Goal: Task Accomplishment & Management: Manage account settings

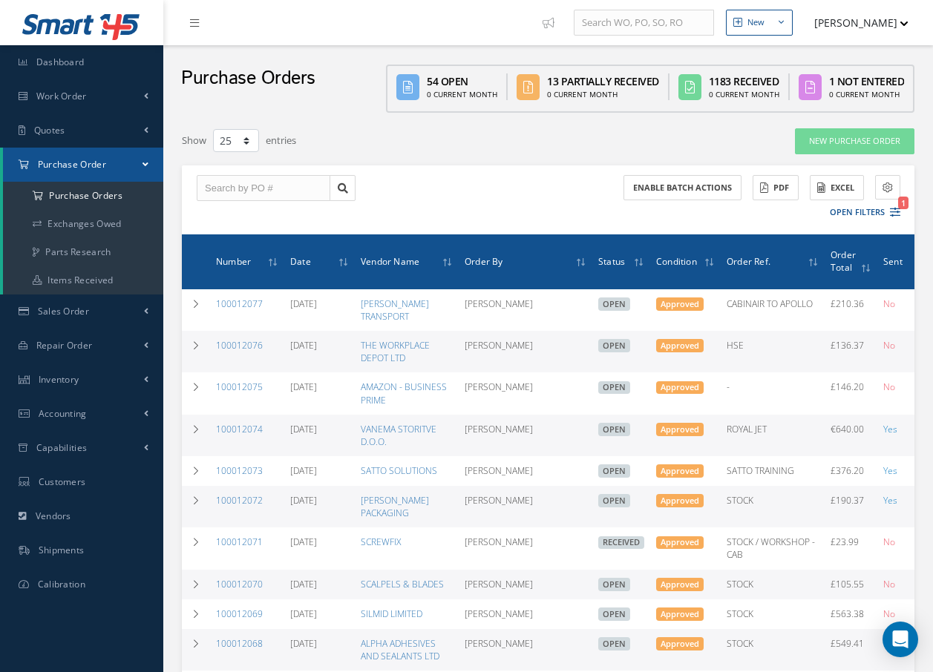
select select "25"
click at [321, 186] on input "text" at bounding box center [264, 188] width 134 height 27
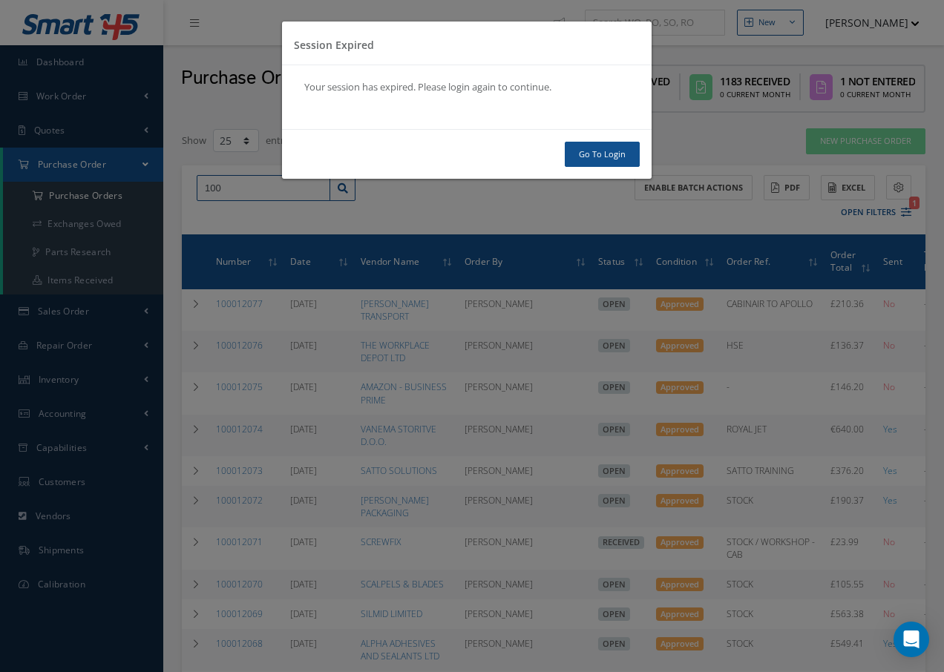
type input "100"
click at [620, 154] on link "Go To Login" at bounding box center [602, 155] width 75 height 26
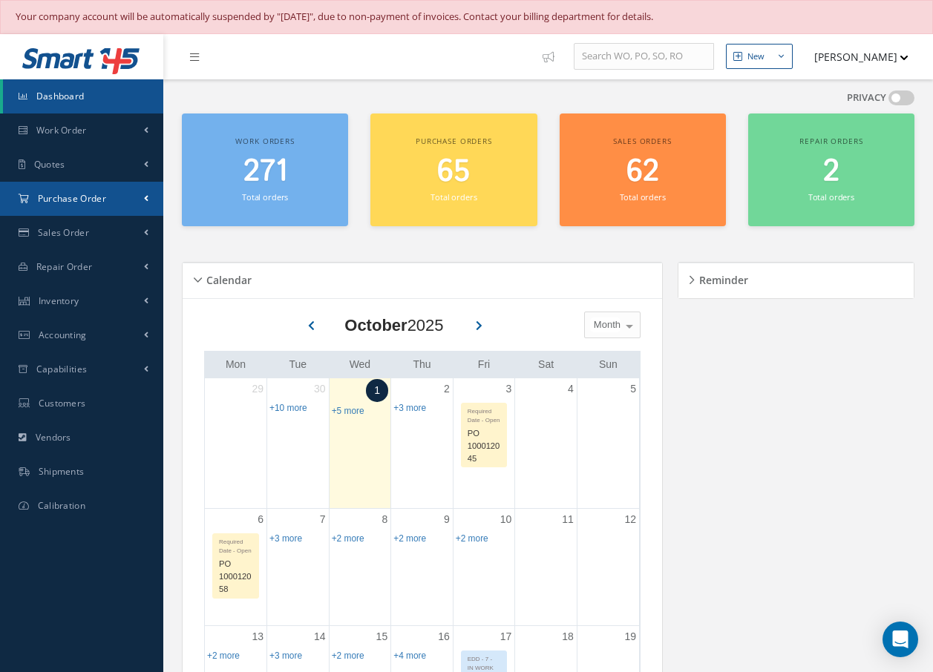
click at [83, 195] on span "Purchase Order" at bounding box center [72, 198] width 68 height 13
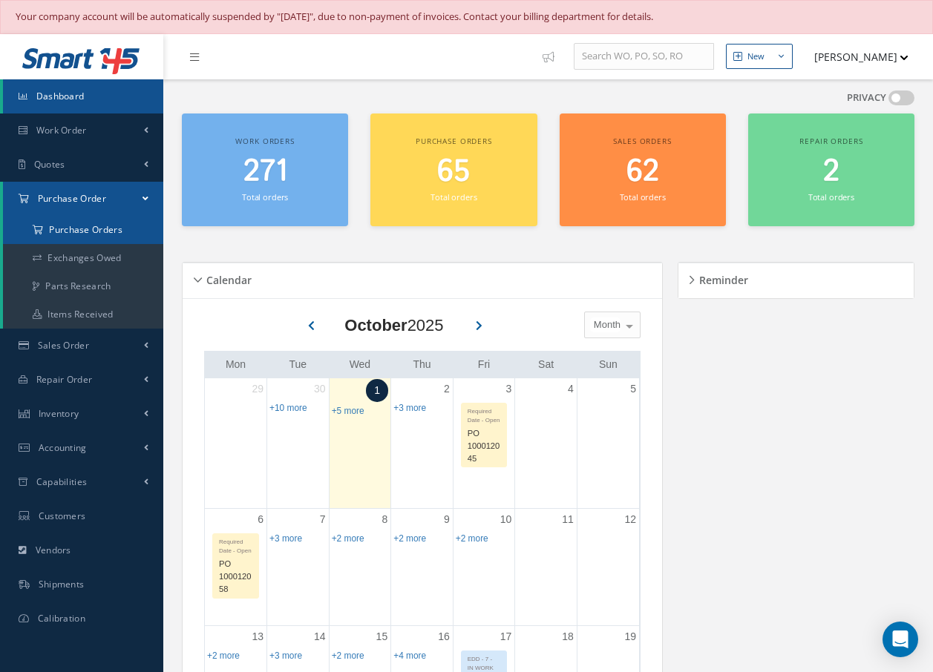
click at [96, 232] on a=1&status_id=2&status_id=3&status_id=5&collapsedFilters"] "Purchase Orders" at bounding box center [83, 230] width 160 height 28
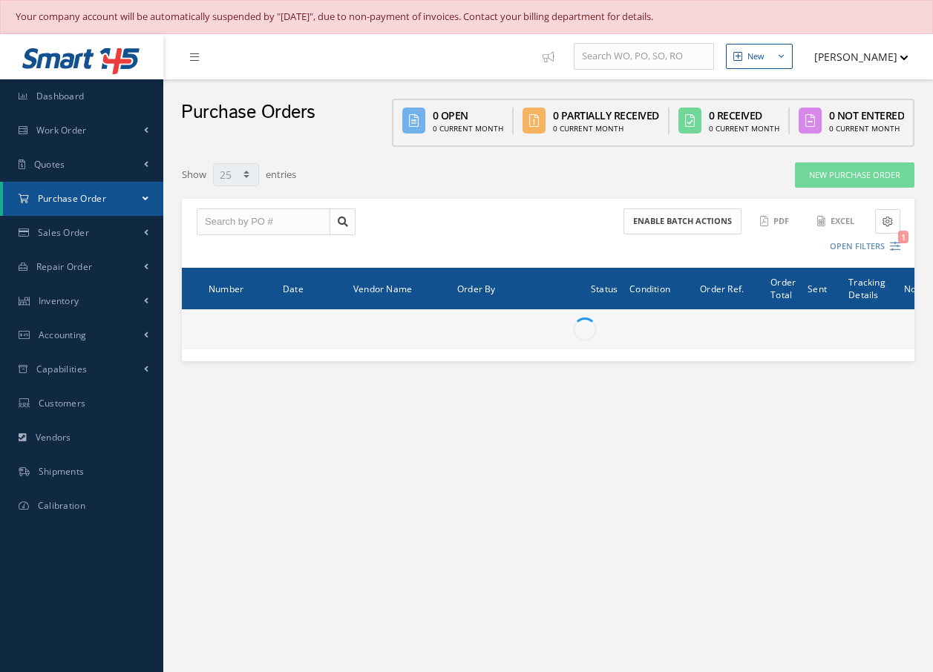
select select "25"
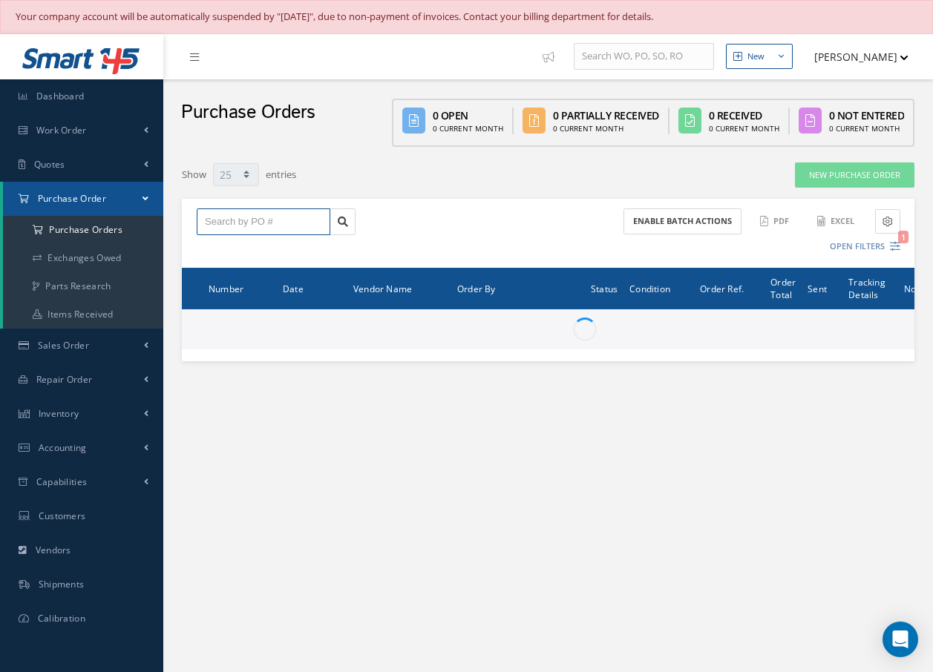
click at [214, 219] on input "text" at bounding box center [264, 222] width 134 height 27
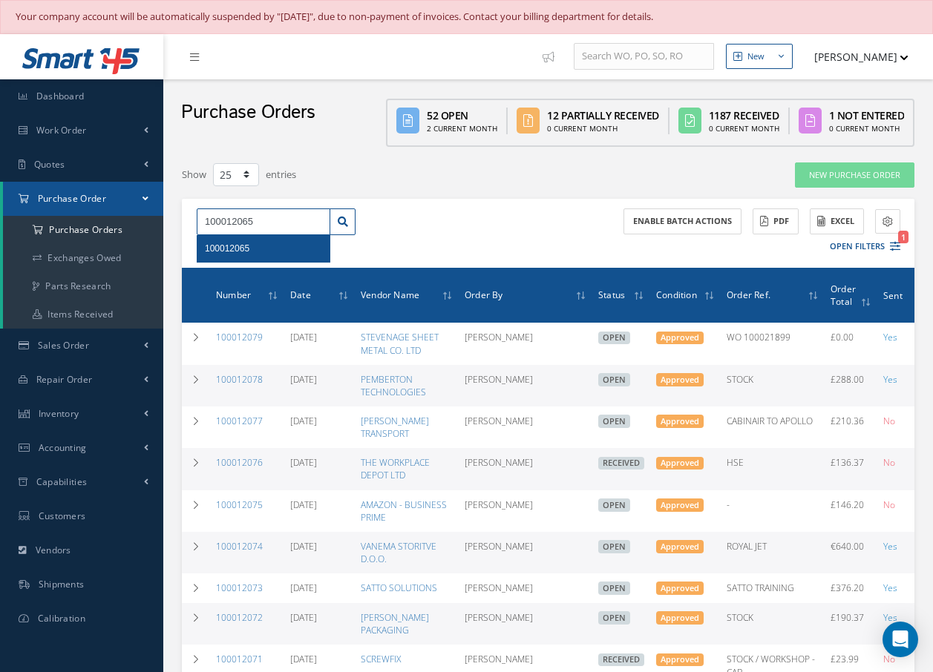
type input "100012065"
click at [222, 252] on span "100012065" at bounding box center [227, 248] width 45 height 10
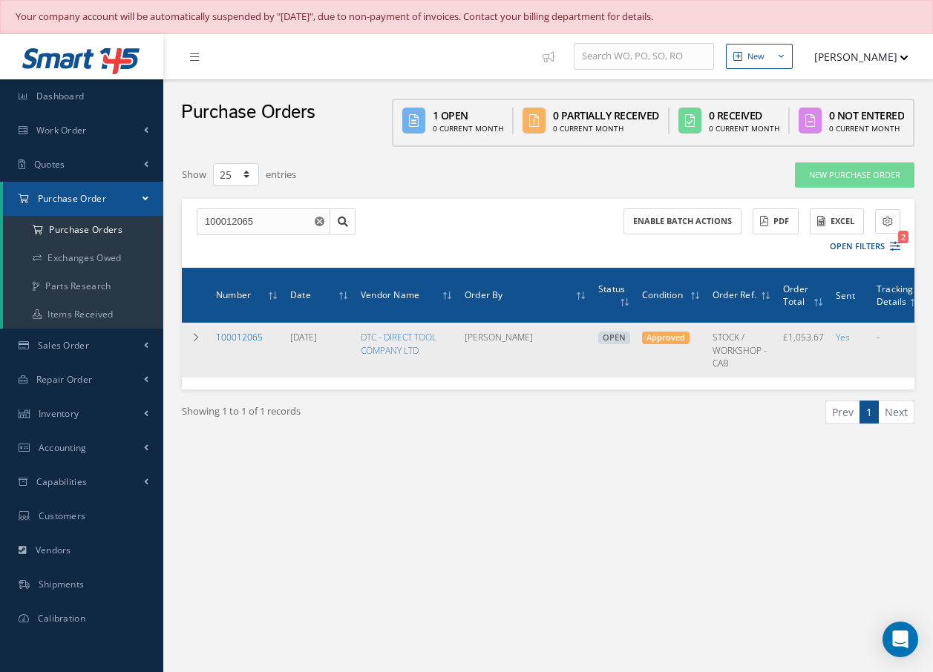
click at [225, 332] on link "100012065" at bounding box center [239, 337] width 47 height 13
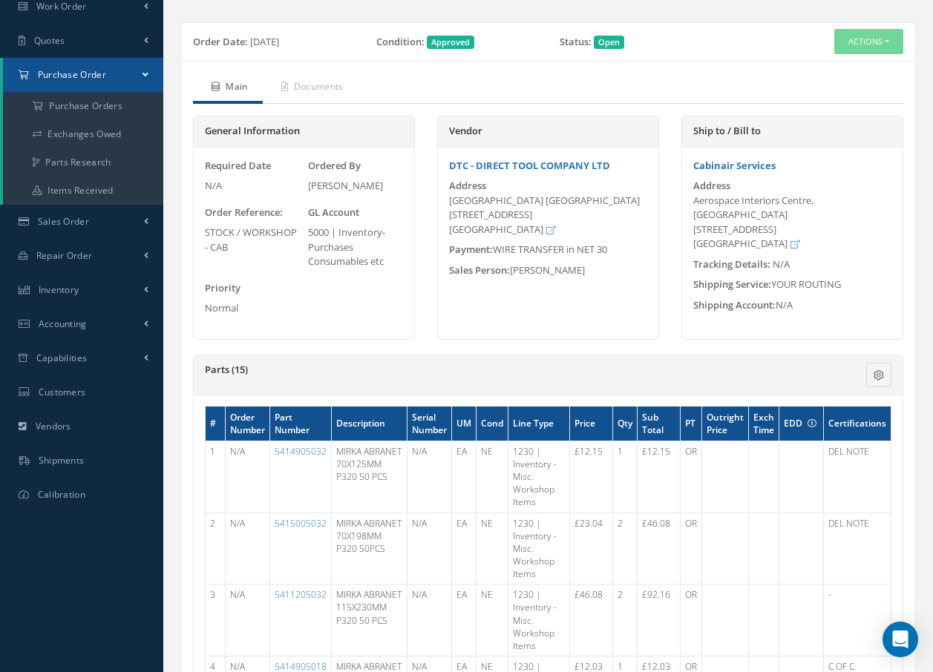
scroll to position [74, 0]
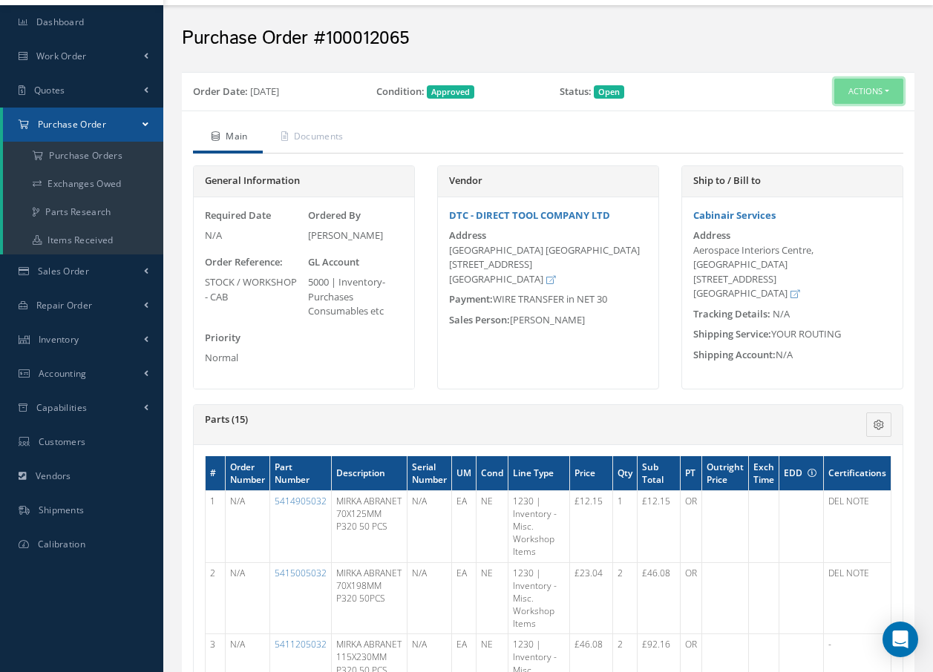
click at [847, 89] on button "Actions" at bounding box center [868, 92] width 69 height 26
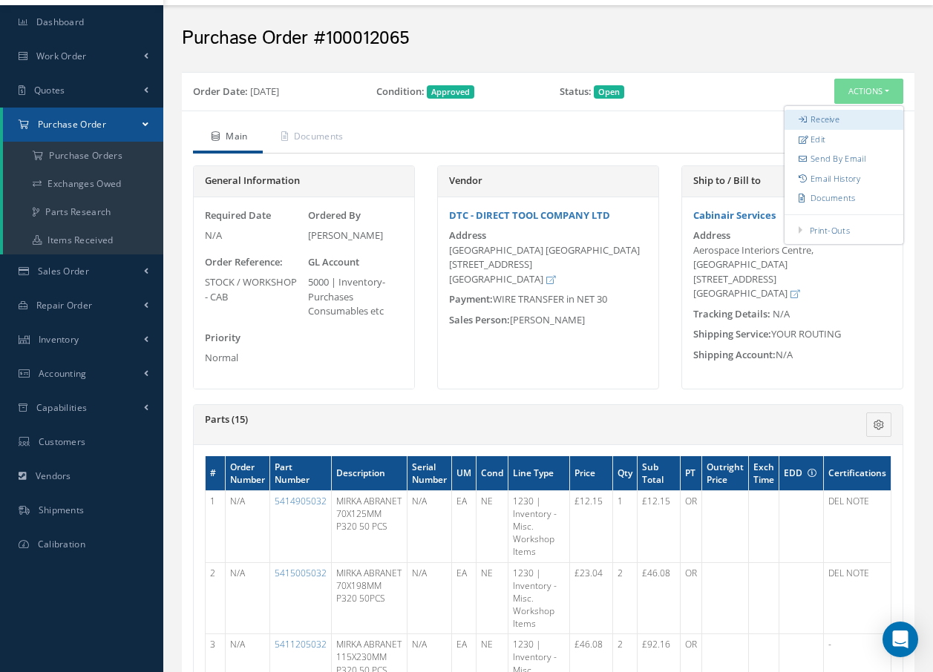
click at [818, 121] on link "Receive" at bounding box center [843, 120] width 119 height 20
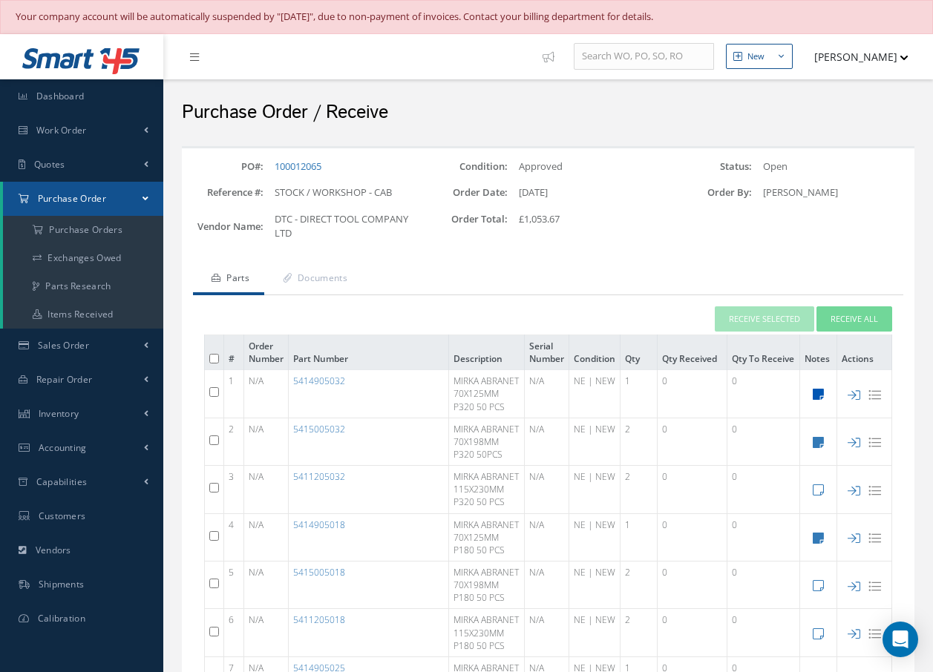
click at [818, 399] on icon at bounding box center [818, 394] width 11 height 13
type textarea "A70125320A"
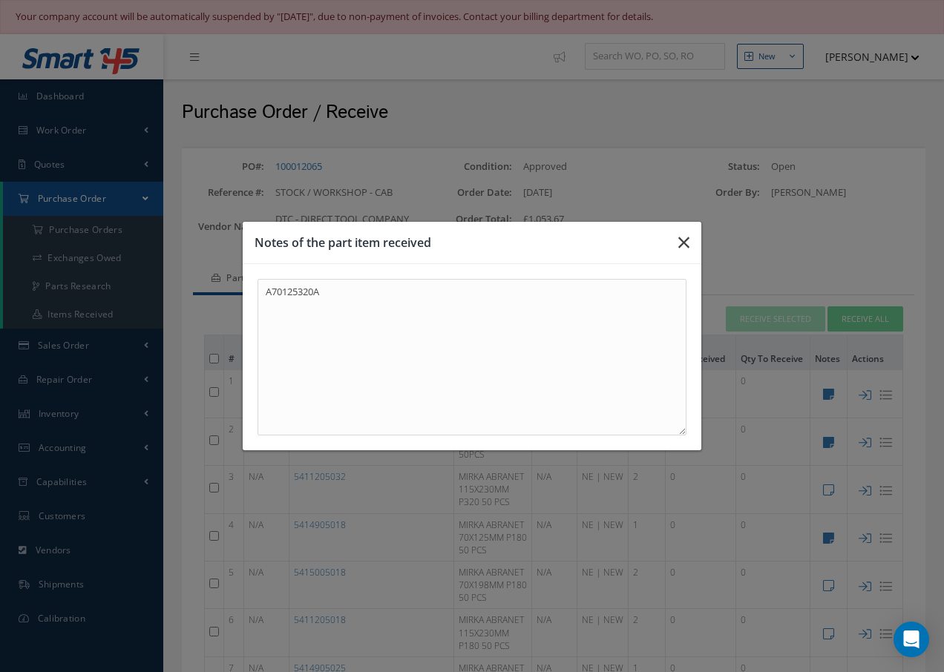
click at [685, 241] on icon "button" at bounding box center [683, 243] width 11 height 18
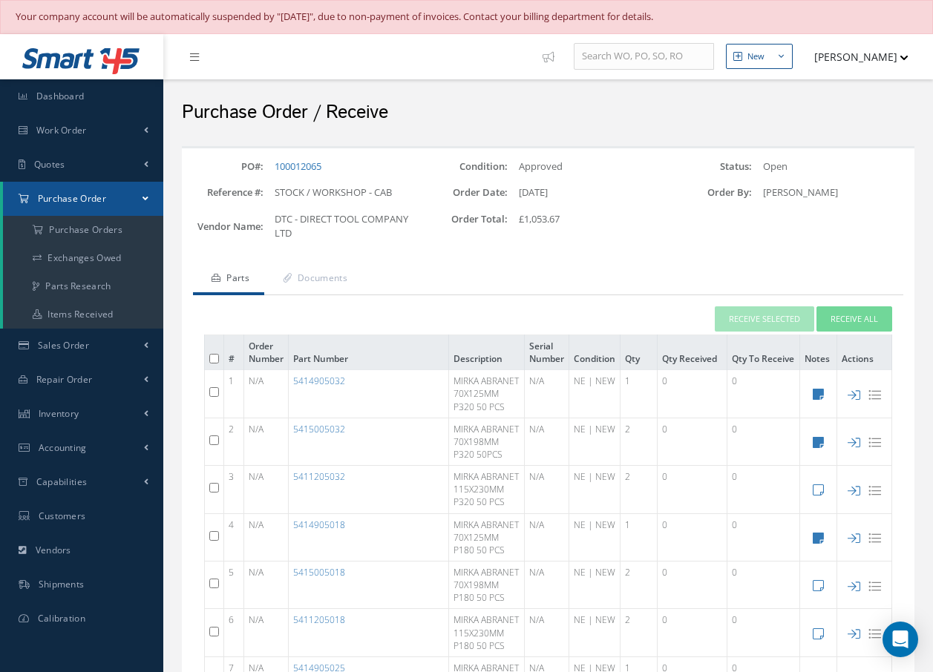
click at [213, 397] on input "checkbox" at bounding box center [214, 392] width 10 height 10
checkbox input "true"
click at [819, 449] on icon at bounding box center [818, 442] width 11 height 13
type textarea "A70198320A"
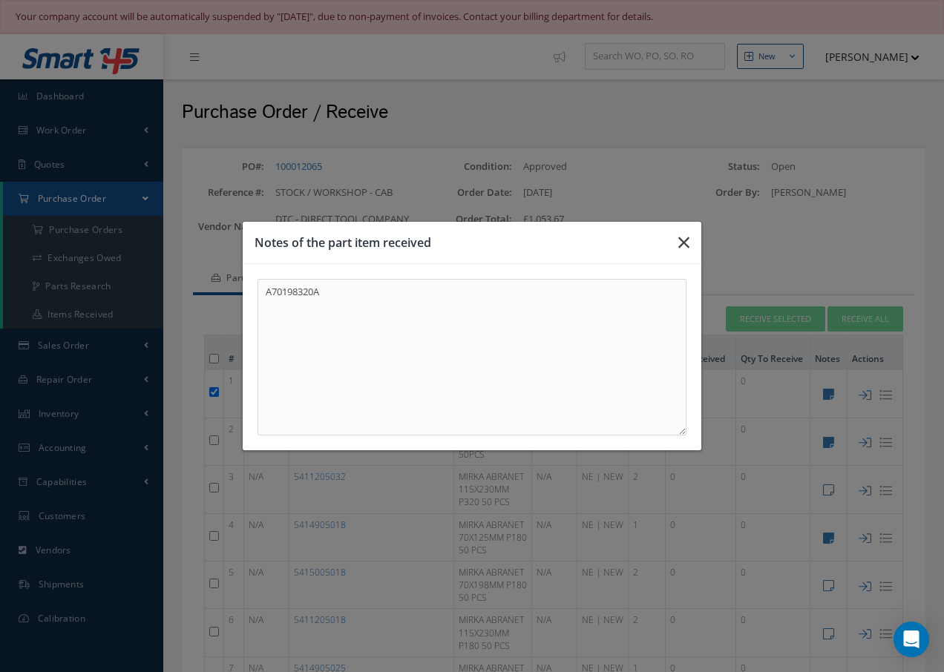
click at [684, 243] on icon "button" at bounding box center [683, 243] width 11 height 18
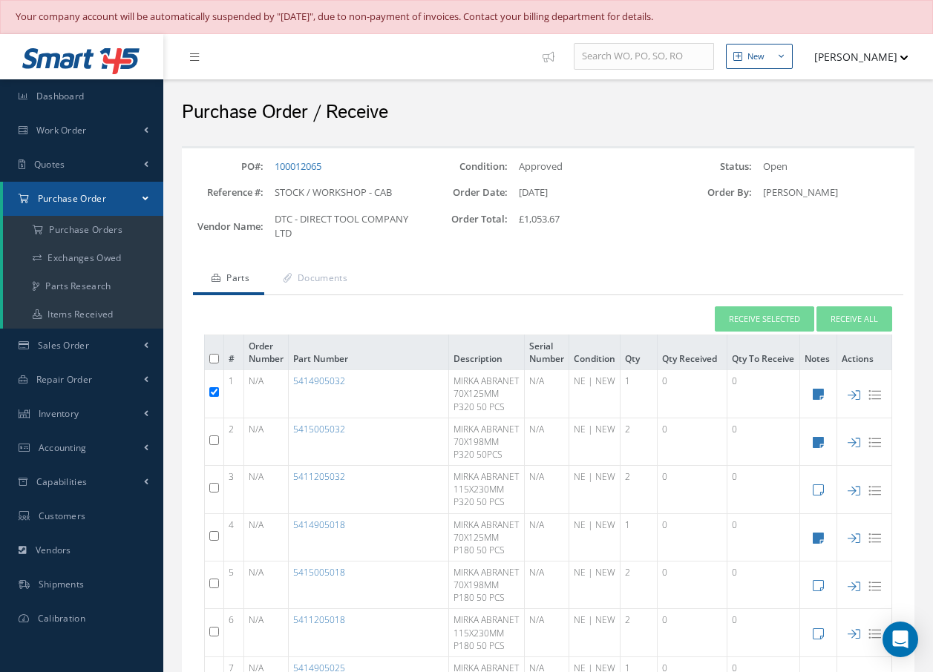
click at [214, 445] on input "checkbox" at bounding box center [214, 441] width 10 height 10
checkbox input "true"
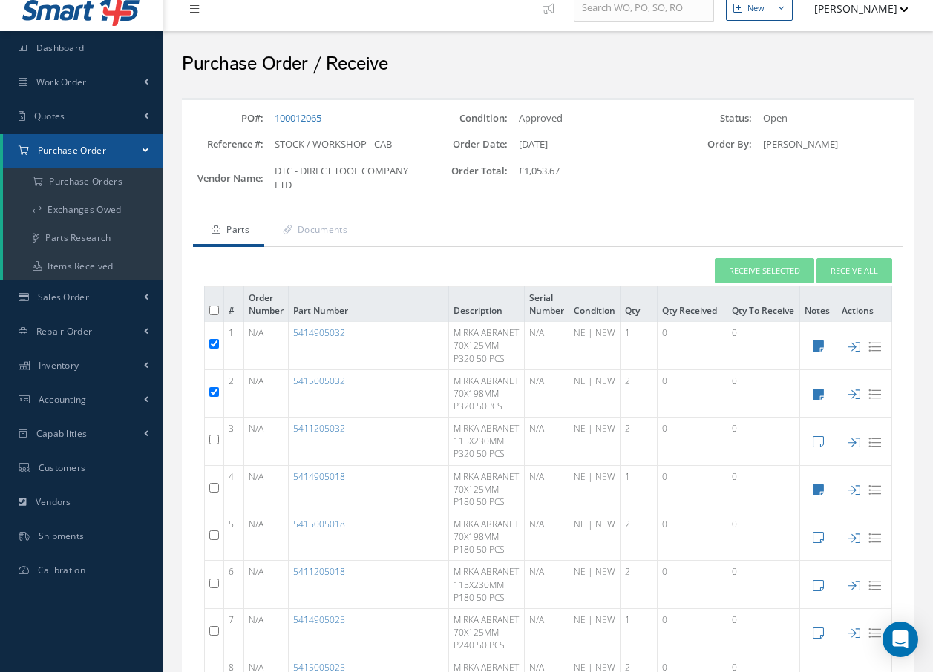
scroll to position [74, 0]
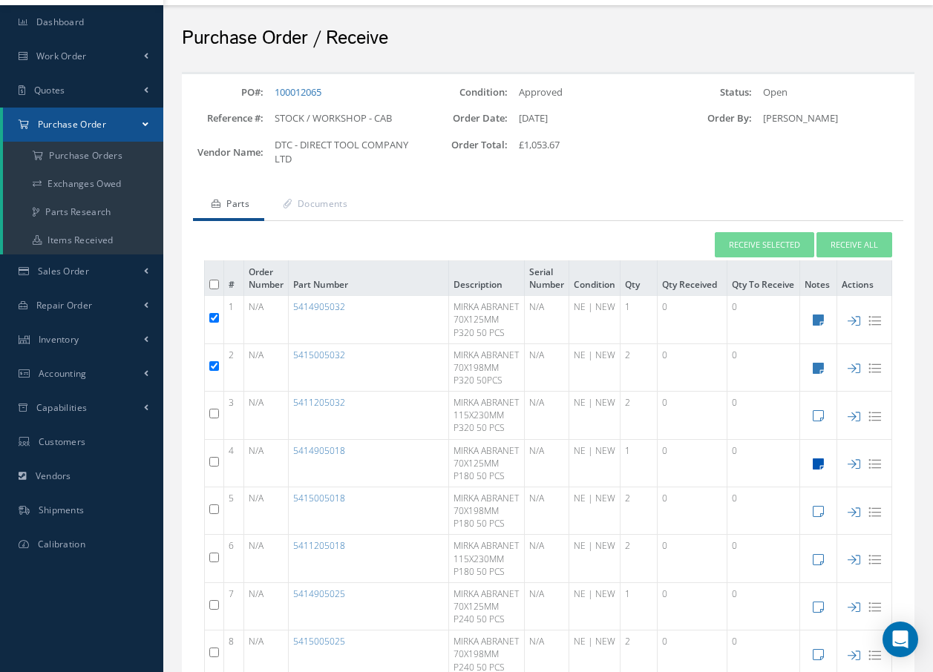
click at [818, 470] on icon at bounding box center [818, 464] width 11 height 13
type textarea "A70125180A"
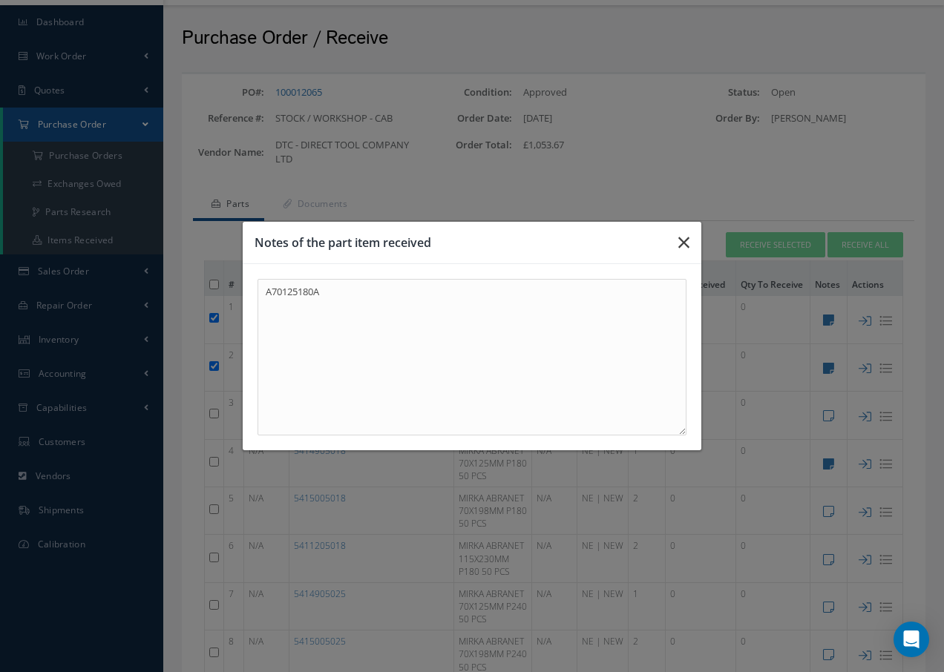
click at [681, 240] on icon "button" at bounding box center [683, 243] width 11 height 18
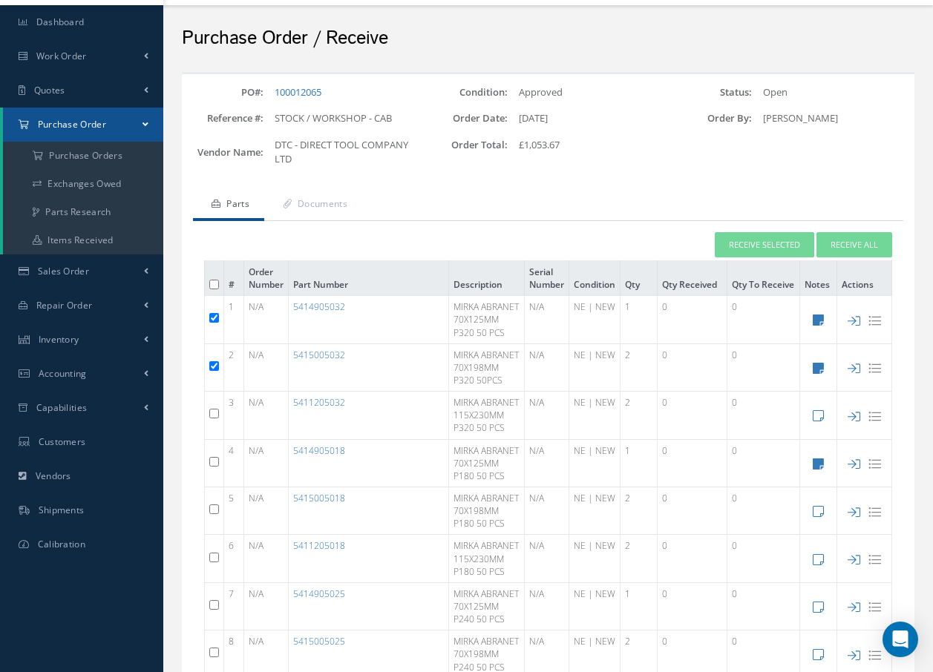
click at [214, 467] on input "checkbox" at bounding box center [214, 462] width 10 height 10
checkbox input "true"
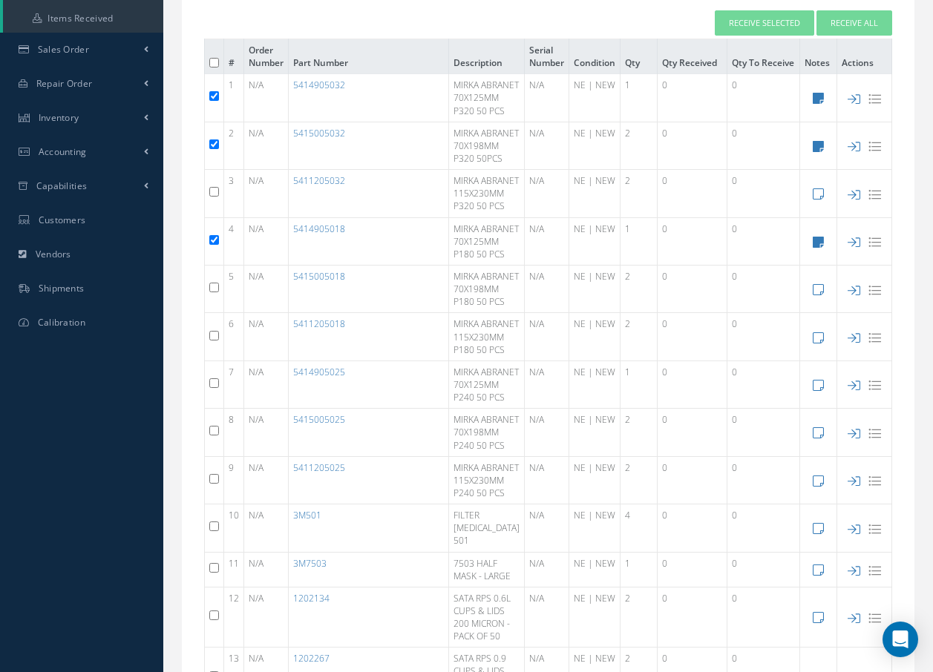
scroll to position [297, 0]
click at [214, 292] on input "checkbox" at bounding box center [214, 287] width 10 height 10
checkbox input "true"
click at [214, 387] on input "checkbox" at bounding box center [214, 383] width 10 height 10
checkbox input "true"
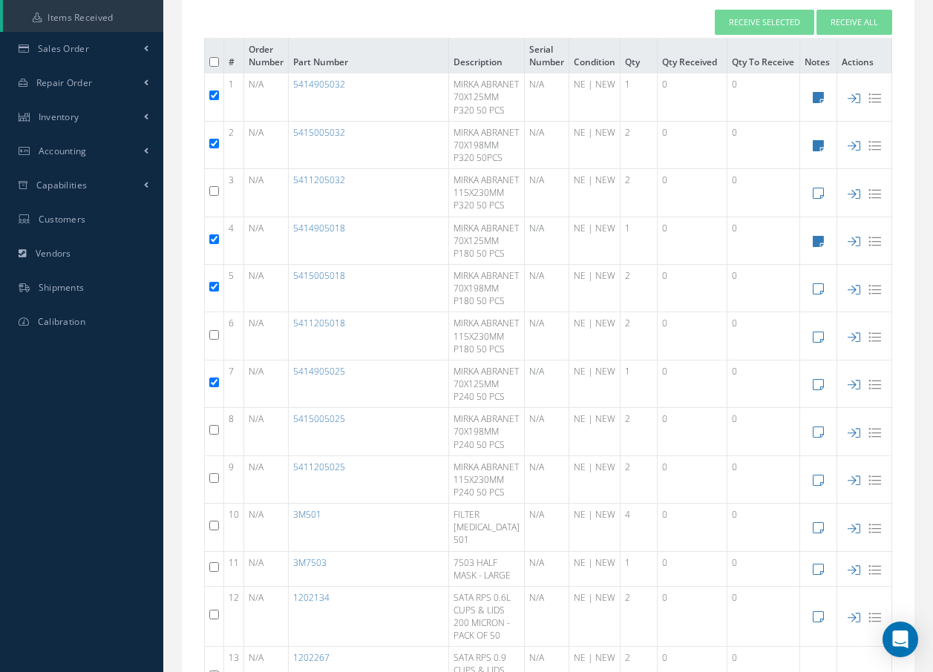
click at [211, 435] on input "checkbox" at bounding box center [214, 430] width 10 height 10
checkbox input "true"
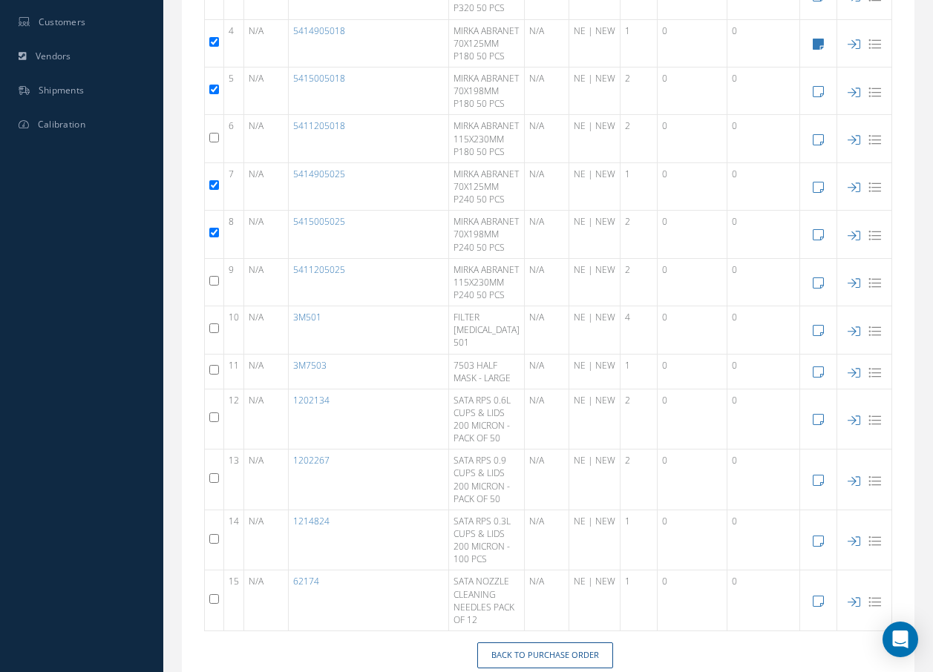
scroll to position [519, 0]
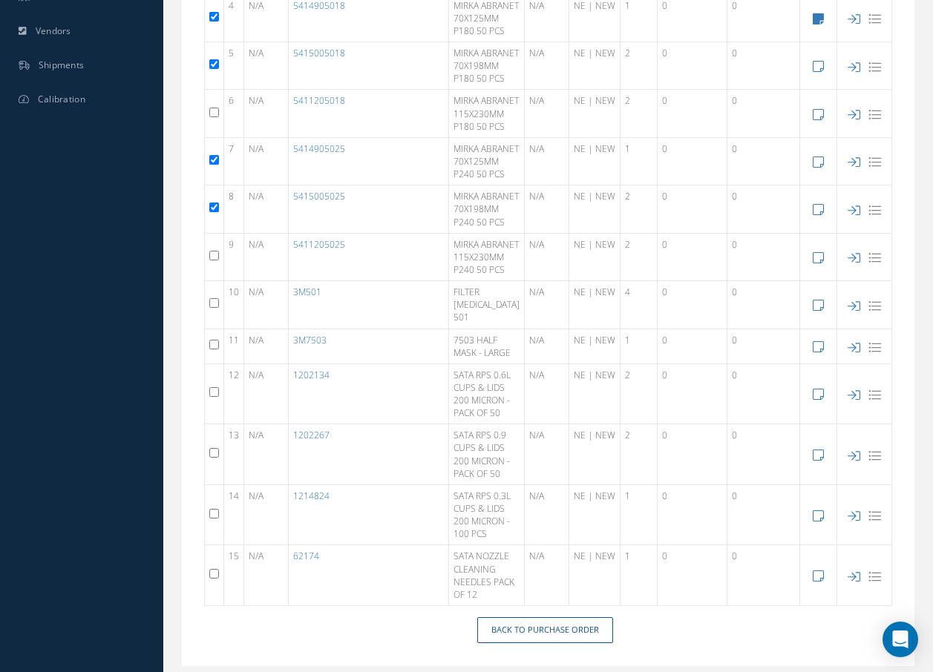
click at [210, 308] on input "checkbox" at bounding box center [214, 303] width 10 height 10
checkbox input "true"
click at [210, 350] on input "checkbox" at bounding box center [214, 345] width 10 height 10
checkbox input "true"
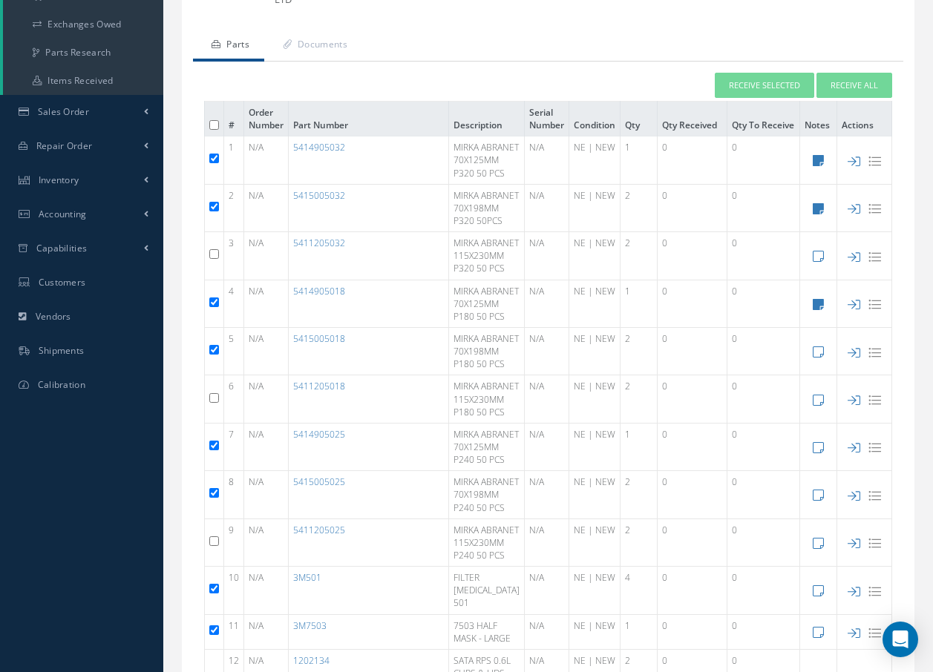
scroll to position [223, 0]
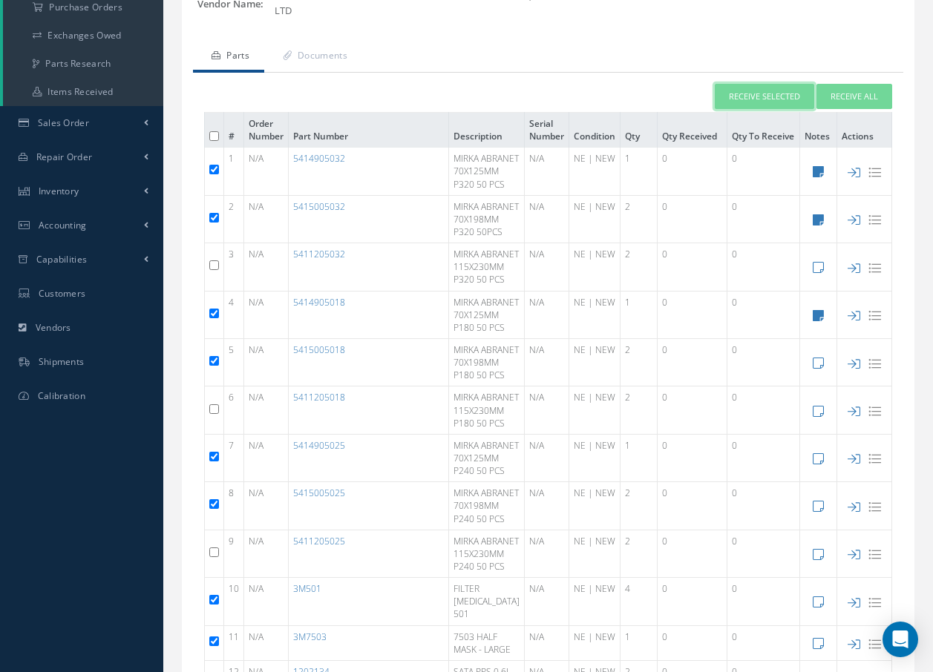
click at [779, 93] on button "Receive Selected" at bounding box center [764, 97] width 99 height 26
type input "[DATE]"
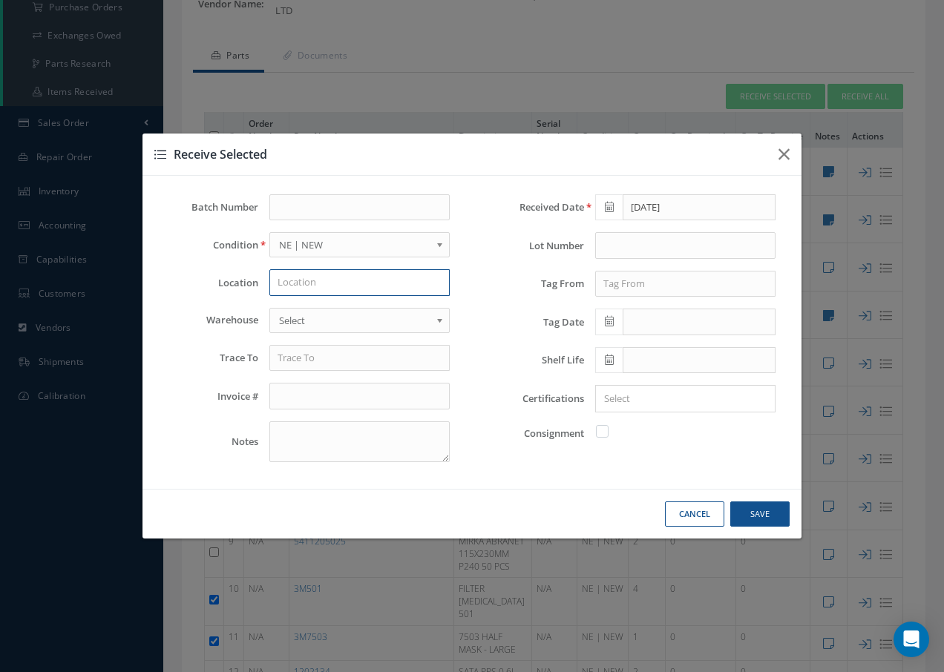
click at [318, 289] on input "text" at bounding box center [359, 282] width 180 height 27
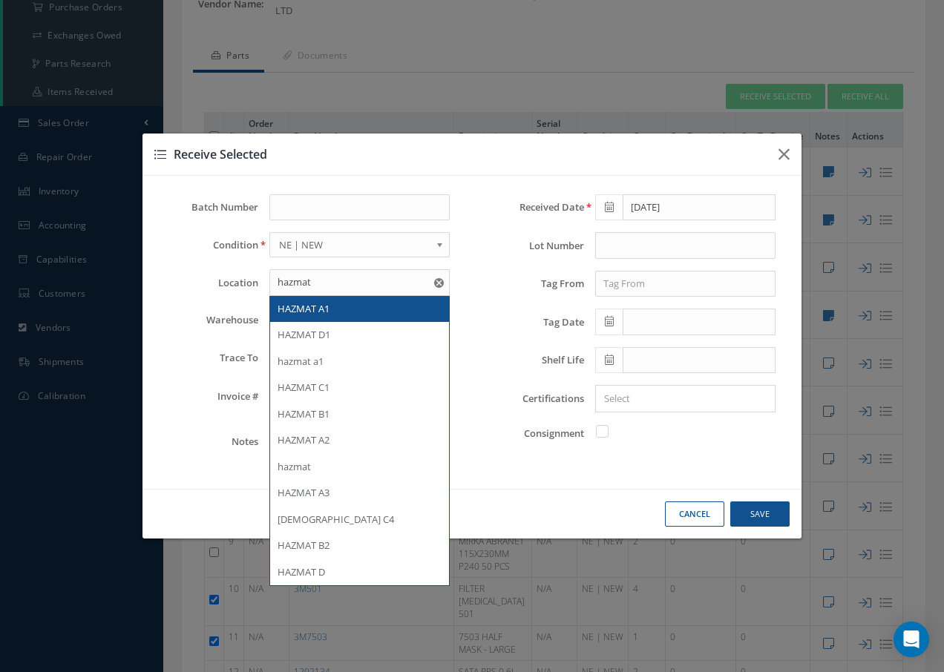
click at [324, 309] on span "HAZMAT A1" at bounding box center [304, 308] width 52 height 13
type input "HAZMAT A1"
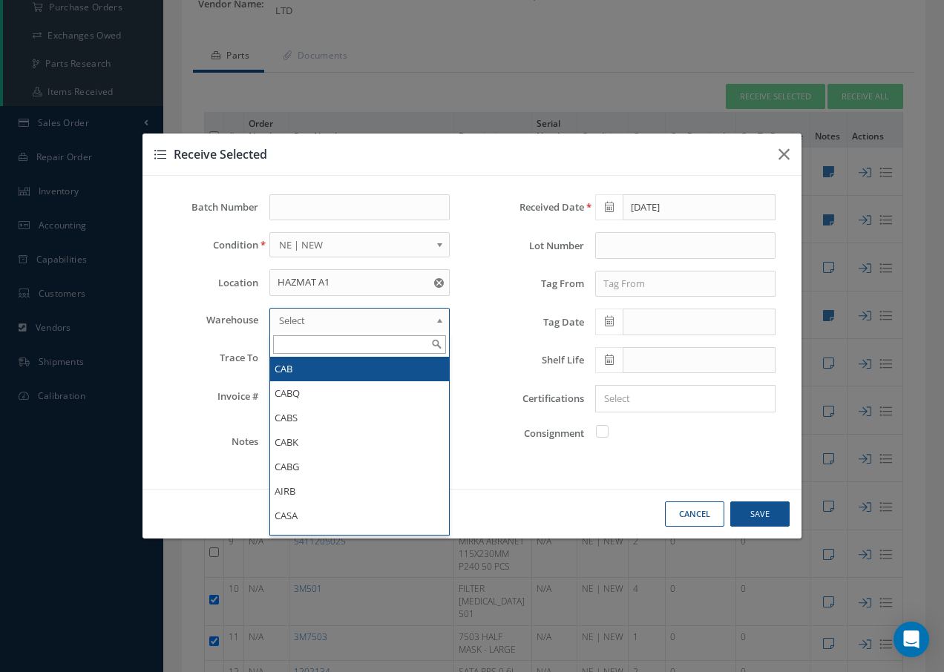
click at [326, 321] on span "Select" at bounding box center [354, 321] width 151 height 18
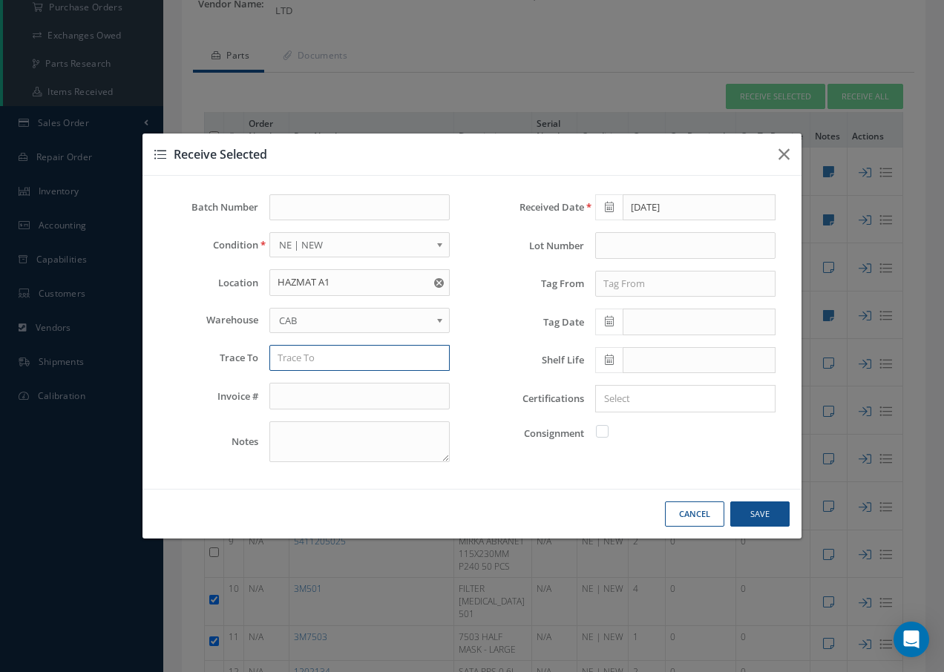
click at [314, 365] on input "text" at bounding box center [359, 358] width 180 height 27
click at [322, 385] on span "DIRECT TOOL COMPANY" at bounding box center [332, 383] width 108 height 13
type input "DIRECT TOOL COMPANY"
click at [643, 286] on input "text" at bounding box center [685, 284] width 180 height 27
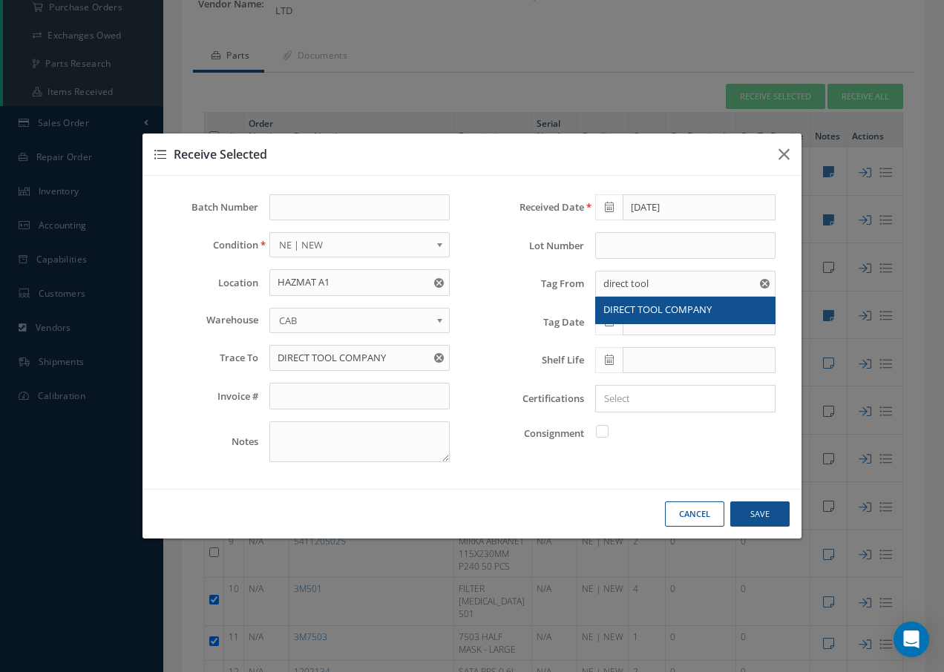
click at [654, 311] on span "DIRECT TOOL COMPANY" at bounding box center [657, 309] width 108 height 13
type input "DIRECT TOOL COMPANY"
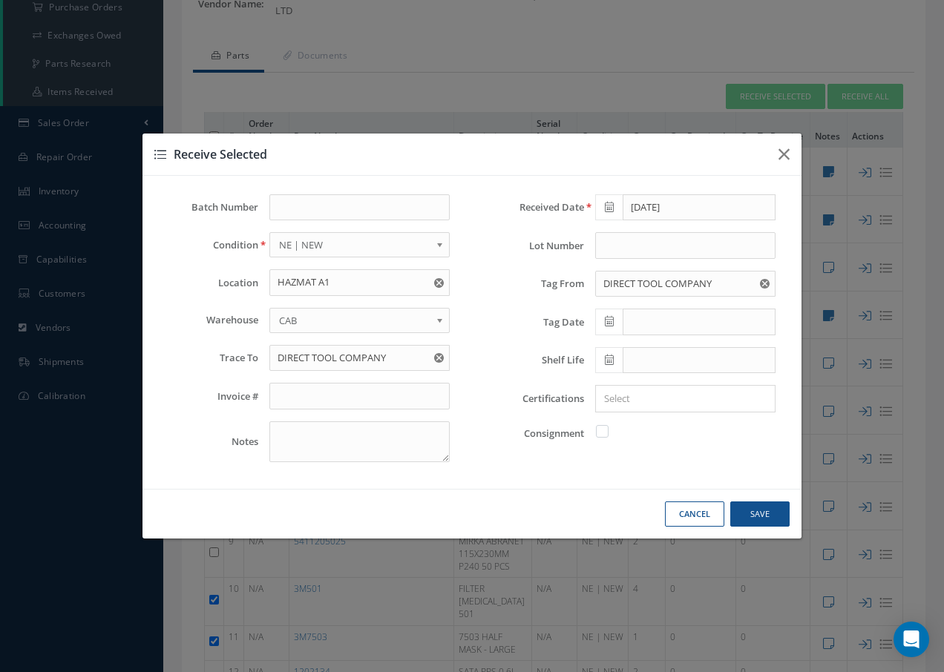
click at [611, 323] on icon at bounding box center [609, 321] width 9 height 10
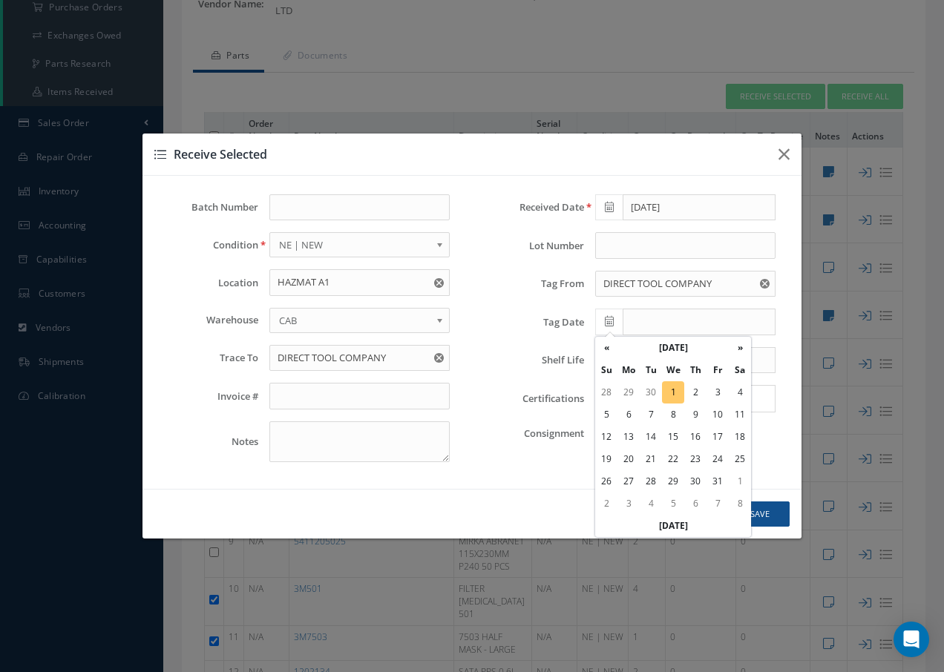
click at [676, 394] on td "1" at bounding box center [673, 392] width 22 height 22
type input "[DATE]"
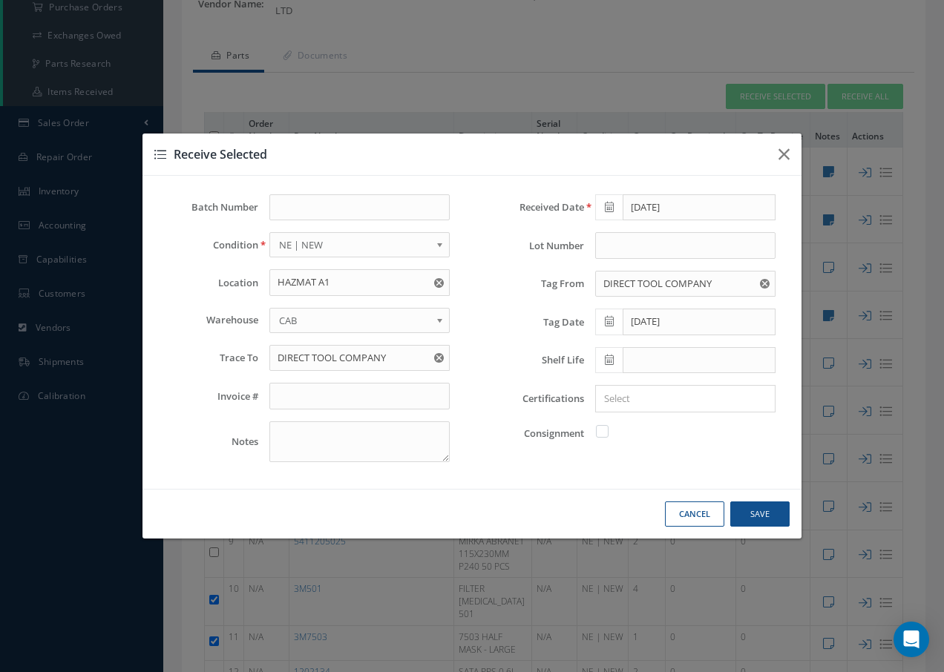
click at [668, 406] on input "Search for option" at bounding box center [681, 399] width 169 height 16
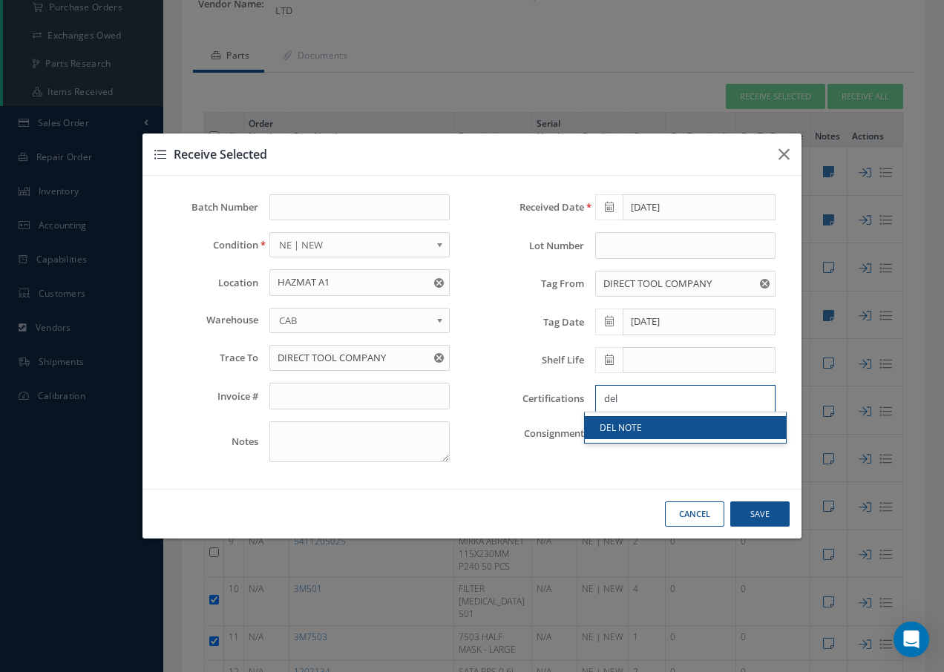
type input "del"
click at [608, 434] on link "DEL NOTE" at bounding box center [685, 427] width 201 height 23
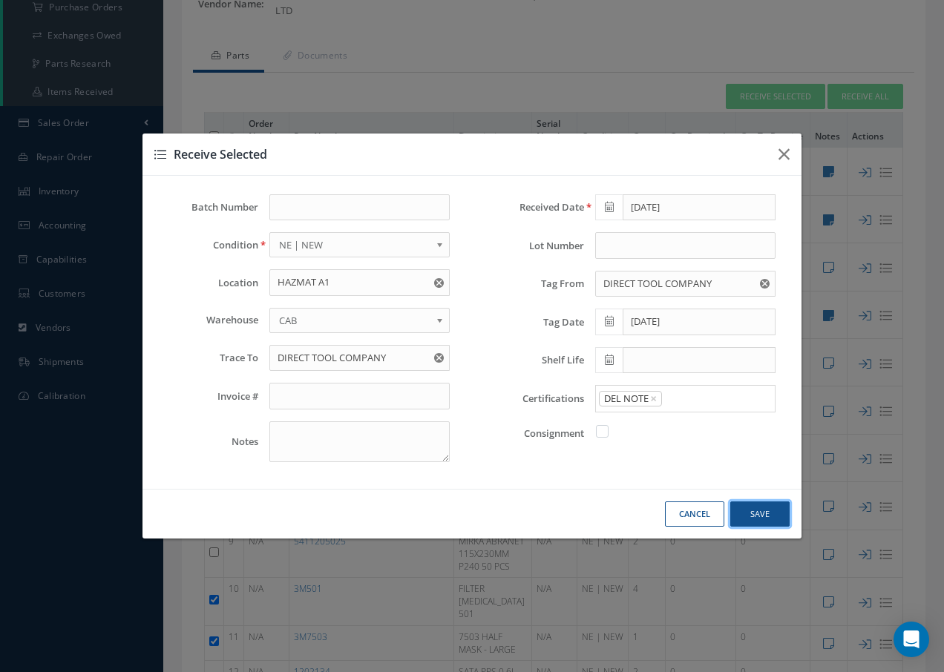
click at [767, 510] on button "Save" at bounding box center [759, 515] width 59 height 26
checkbox input "false"
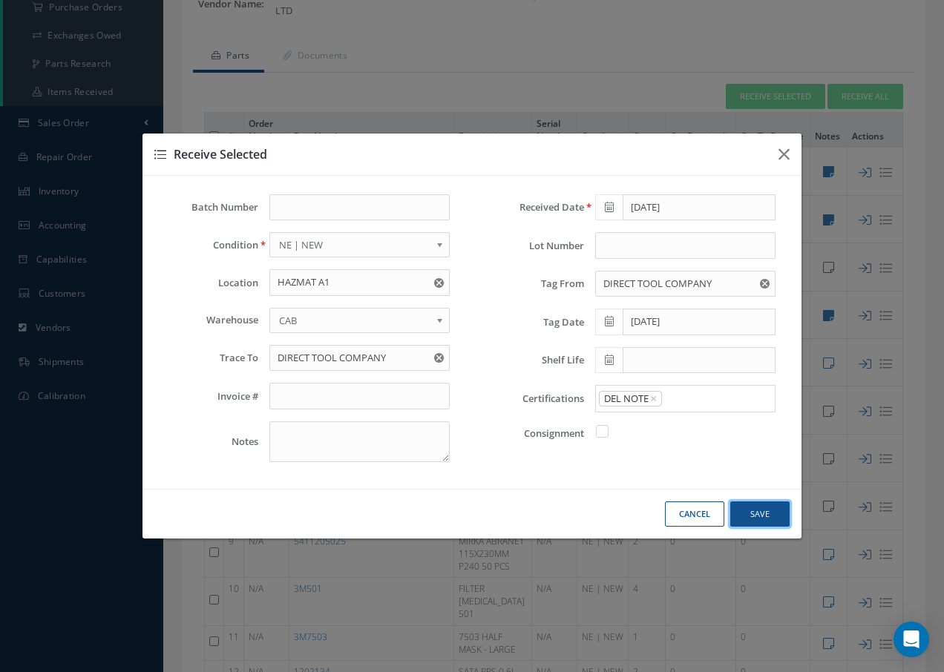
checkbox input "false"
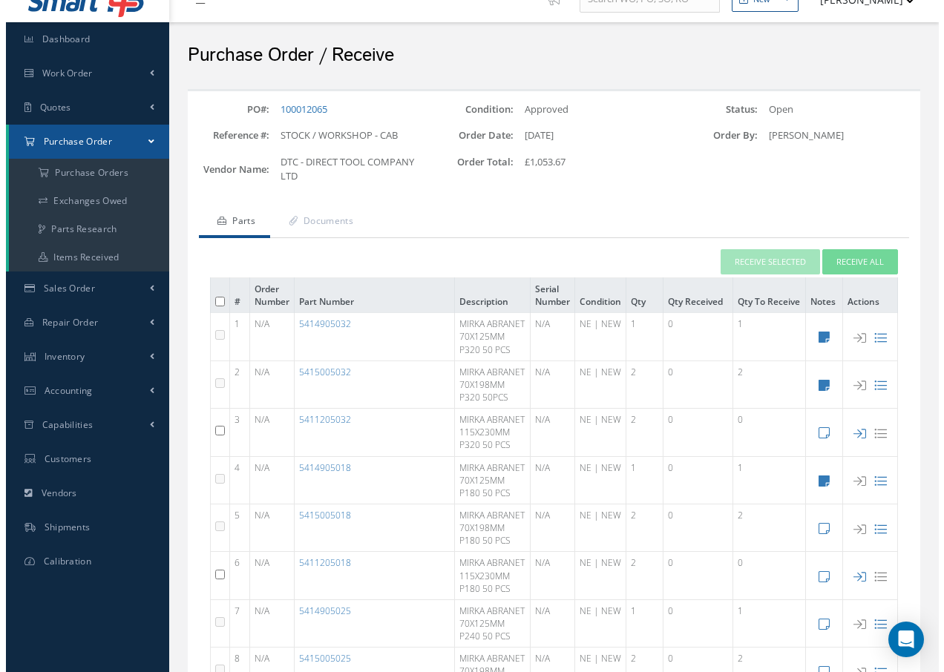
scroll to position [0, 0]
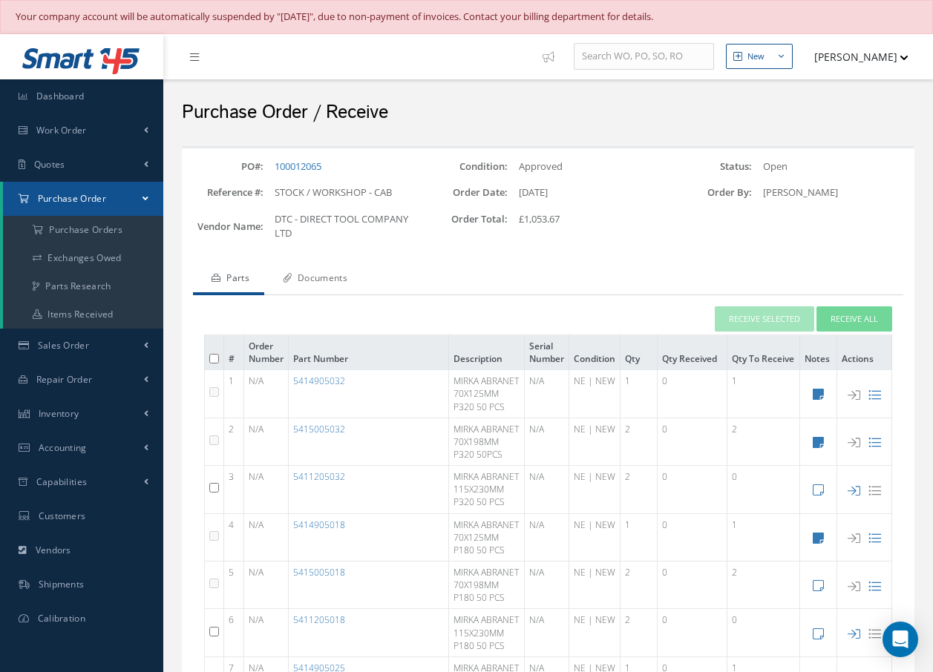
click at [324, 278] on link "Documents" at bounding box center [313, 279] width 98 height 31
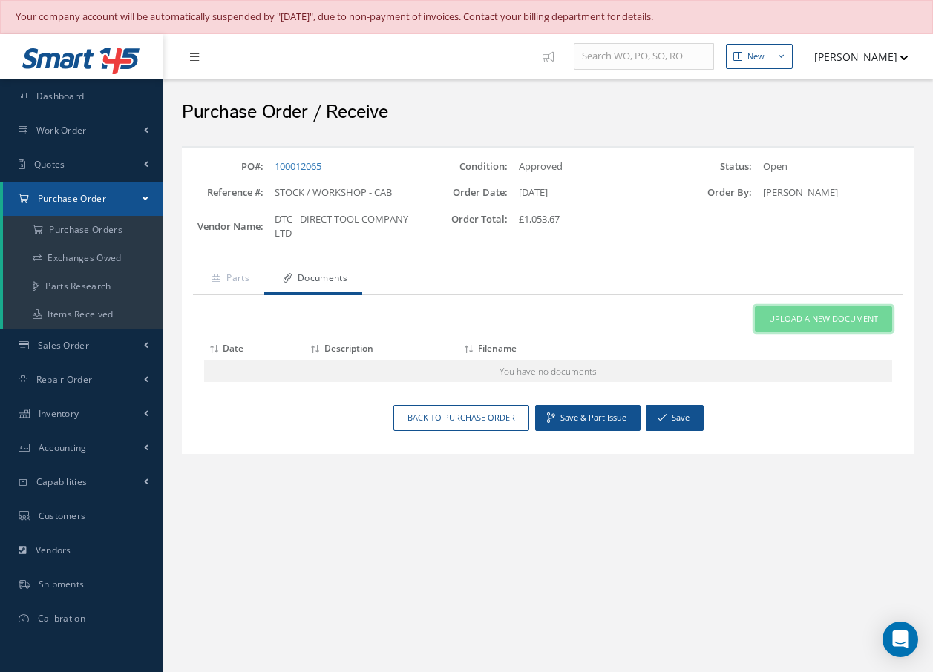
click at [811, 314] on span "Upload a New Document" at bounding box center [823, 319] width 109 height 13
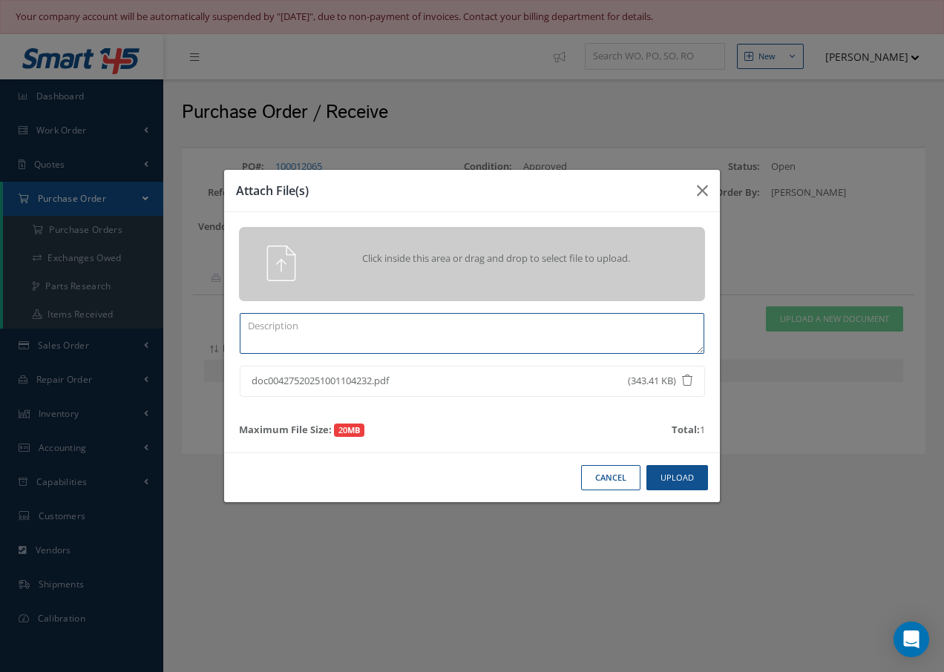
click at [393, 334] on textarea at bounding box center [472, 333] width 465 height 41
type textarea "DEL NOTE"
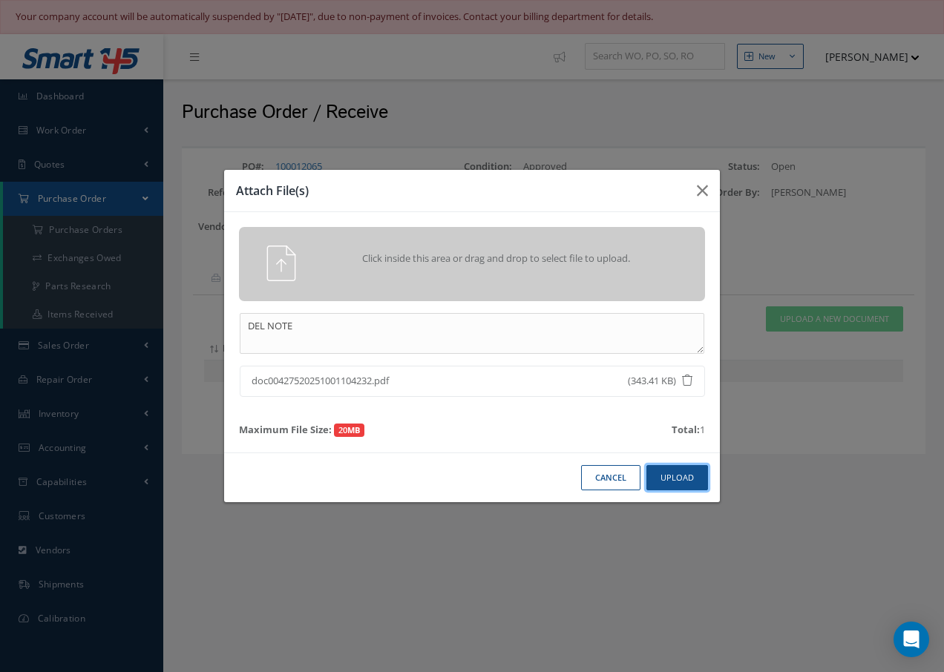
click at [691, 477] on button "Upload" at bounding box center [677, 478] width 62 height 26
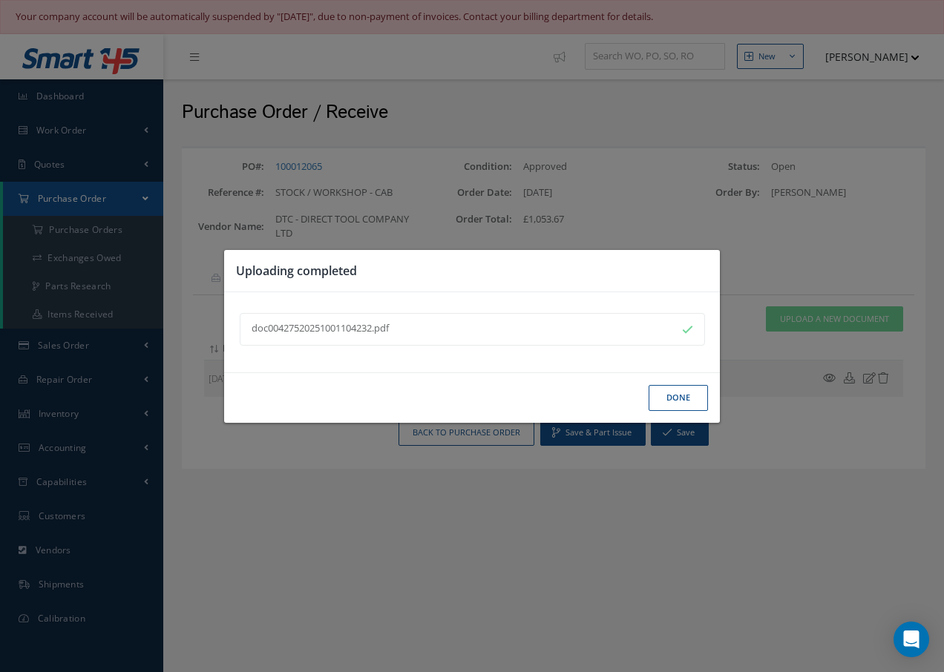
click at [673, 388] on button "Done" at bounding box center [678, 398] width 59 height 26
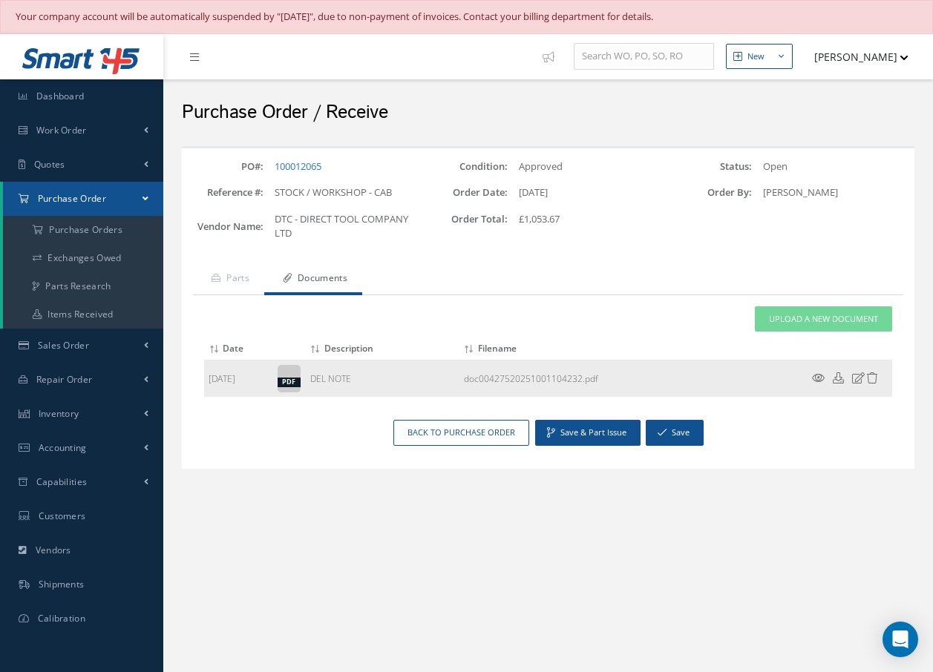
click at [821, 376] on icon at bounding box center [818, 378] width 13 height 11
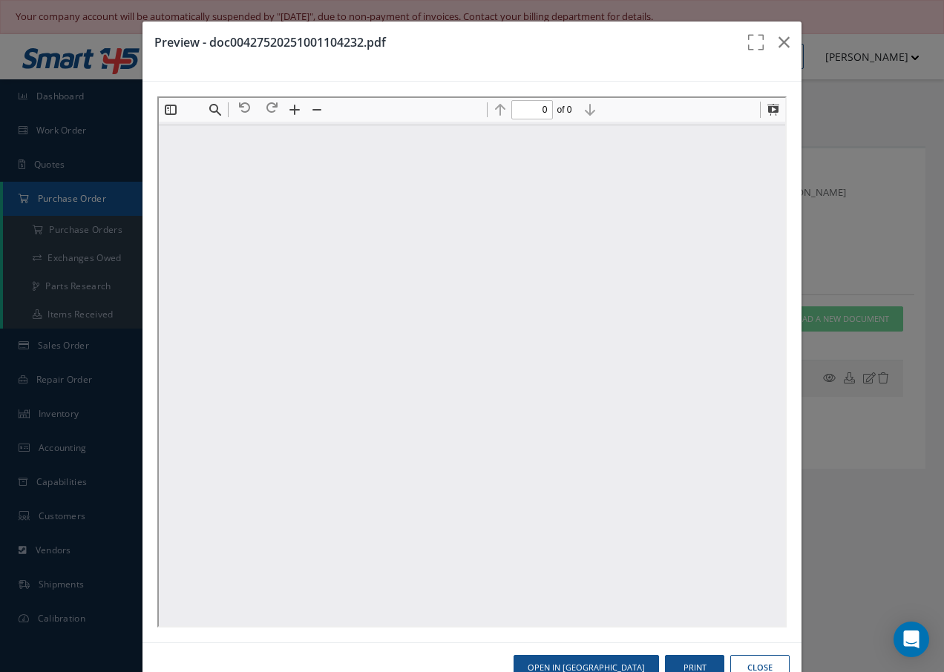
type input "1"
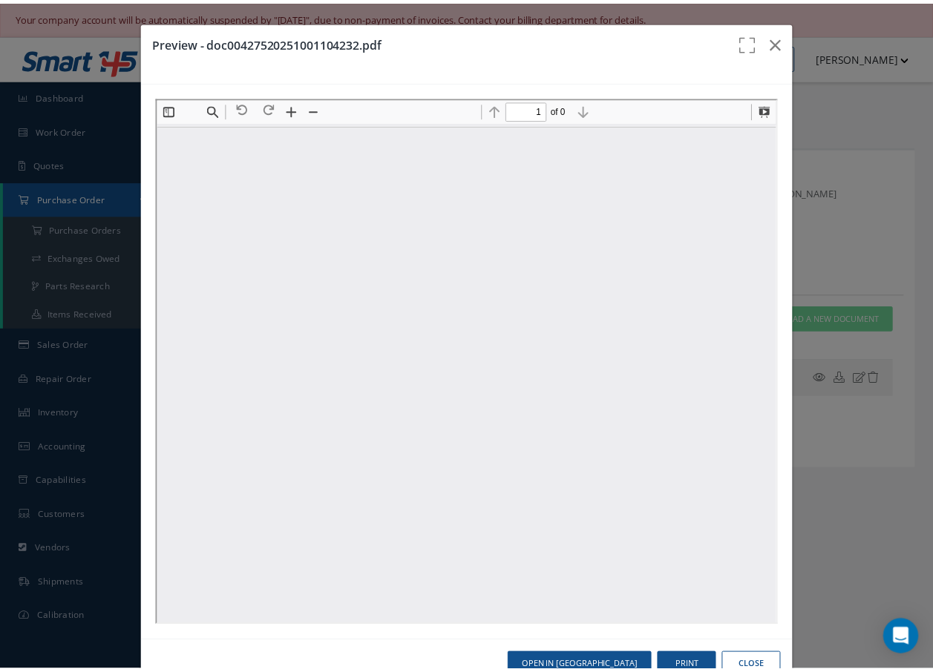
scroll to position [7, 0]
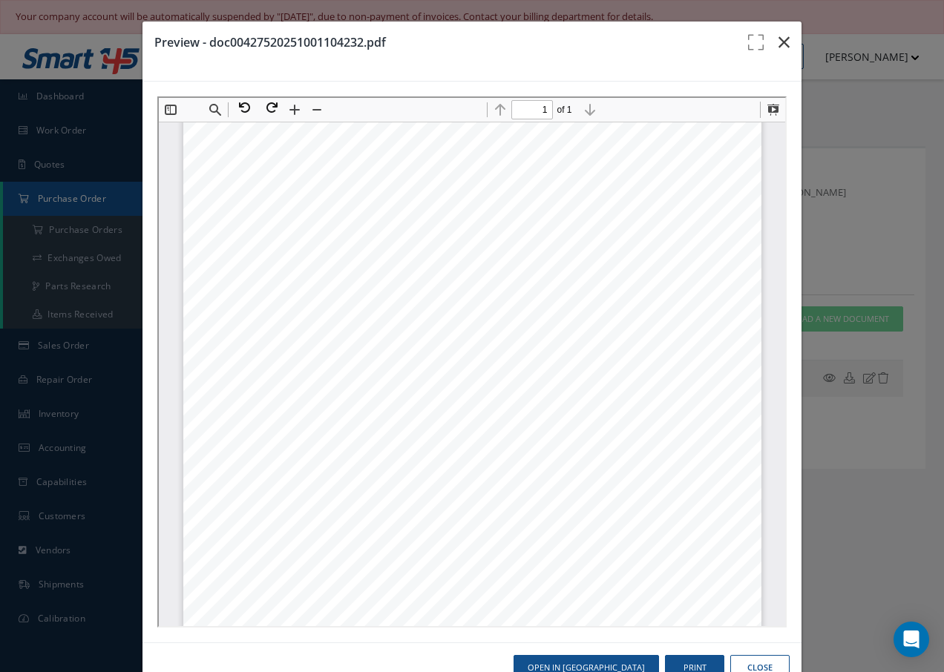
click at [780, 42] on icon "button" at bounding box center [783, 42] width 11 height 18
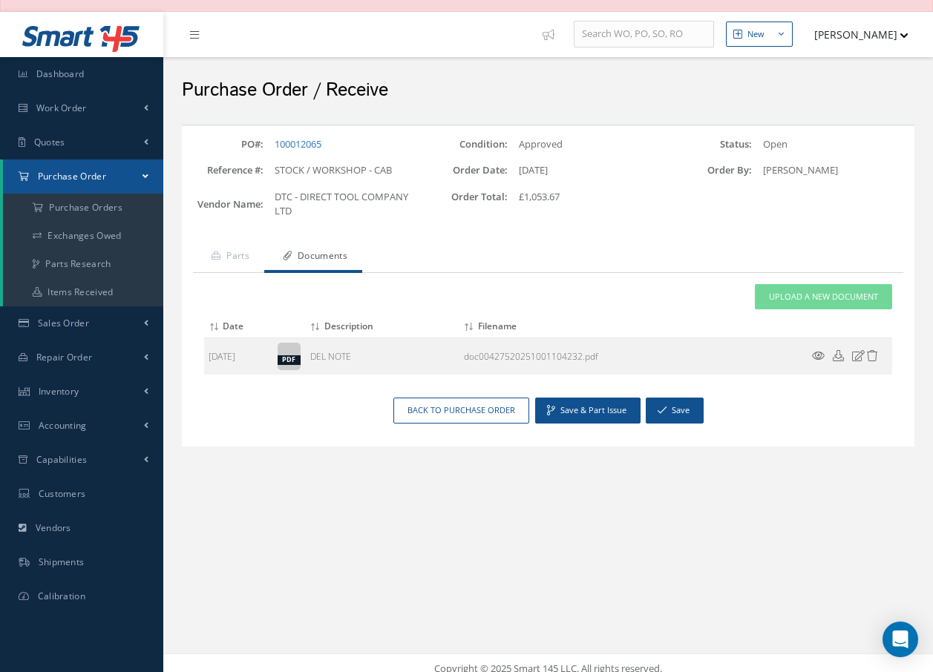
scroll to position [34, 0]
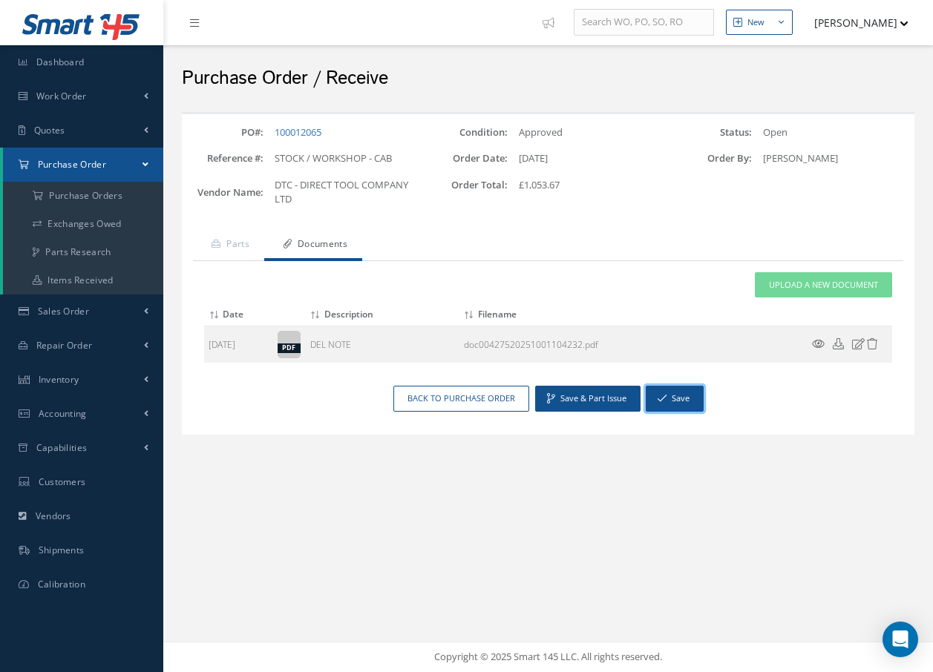
click at [671, 398] on button "Save" at bounding box center [675, 399] width 58 height 26
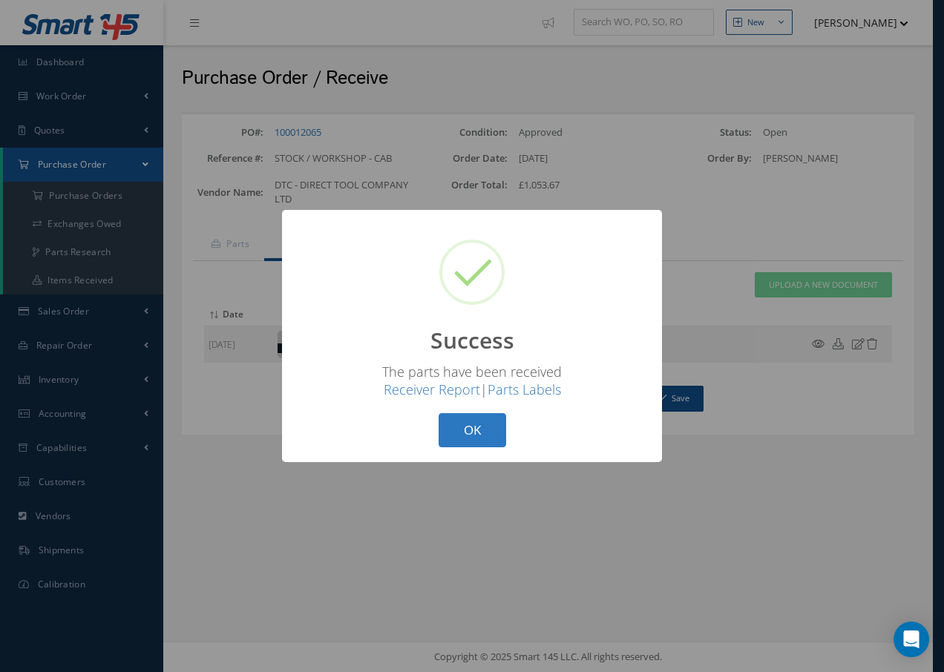
click at [496, 433] on button "OK" at bounding box center [473, 430] width 68 height 35
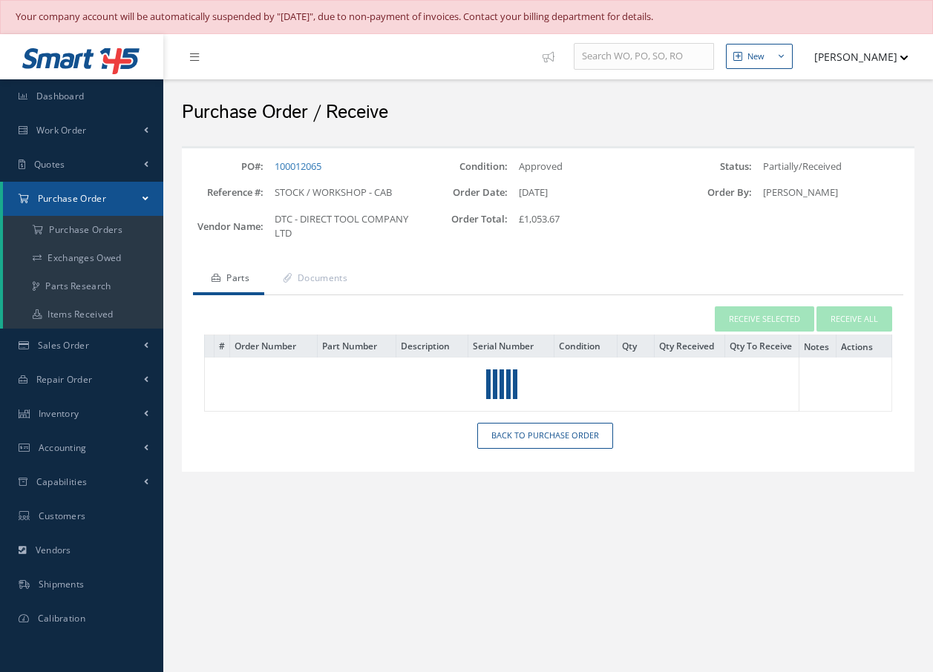
scroll to position [34, 0]
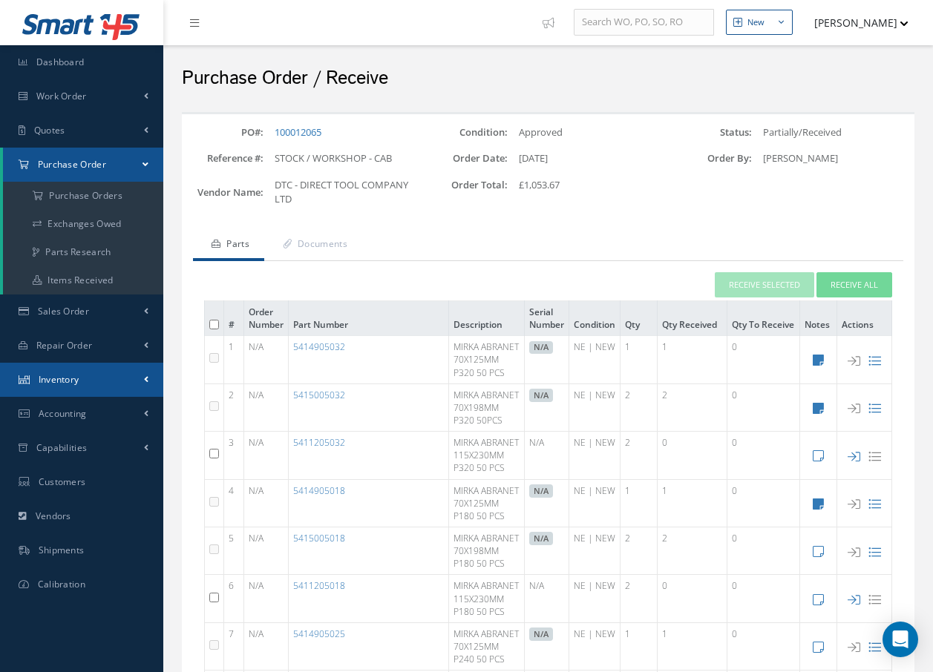
click at [55, 385] on span "Inventory" at bounding box center [59, 379] width 41 height 13
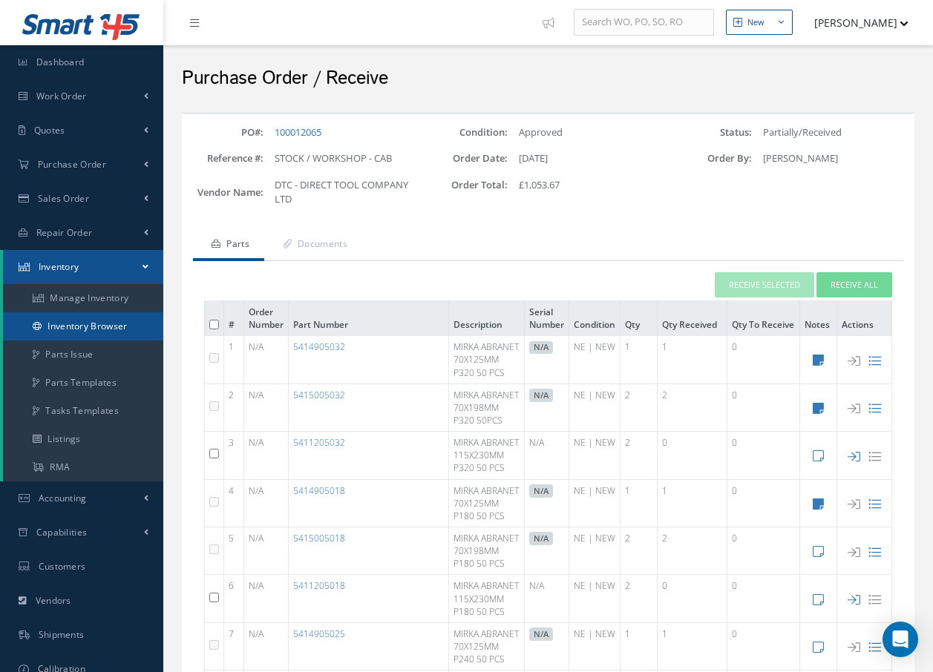
click at [74, 329] on link "Inventory Browser" at bounding box center [83, 326] width 160 height 28
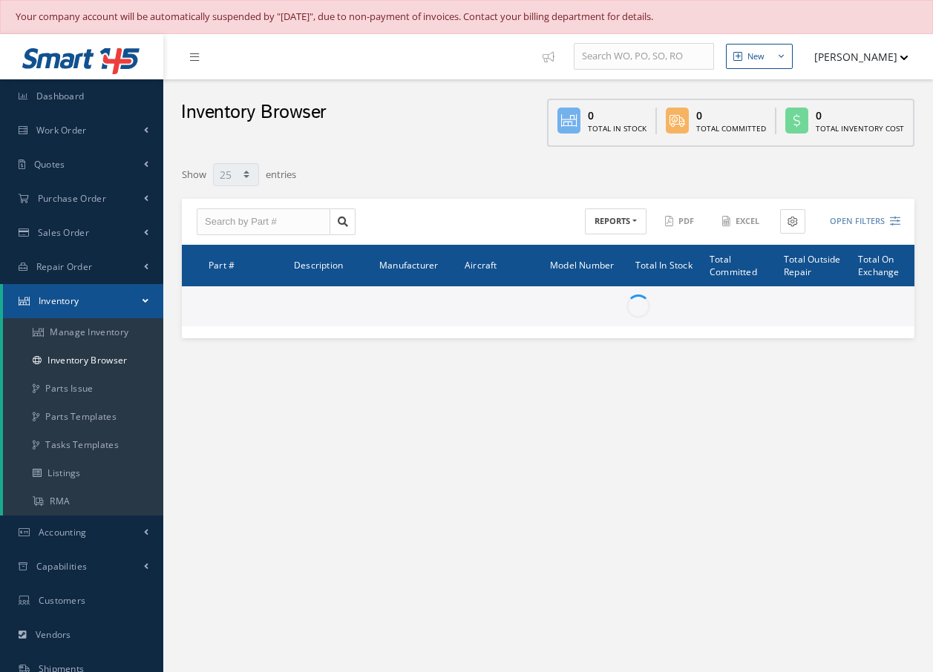
select select "25"
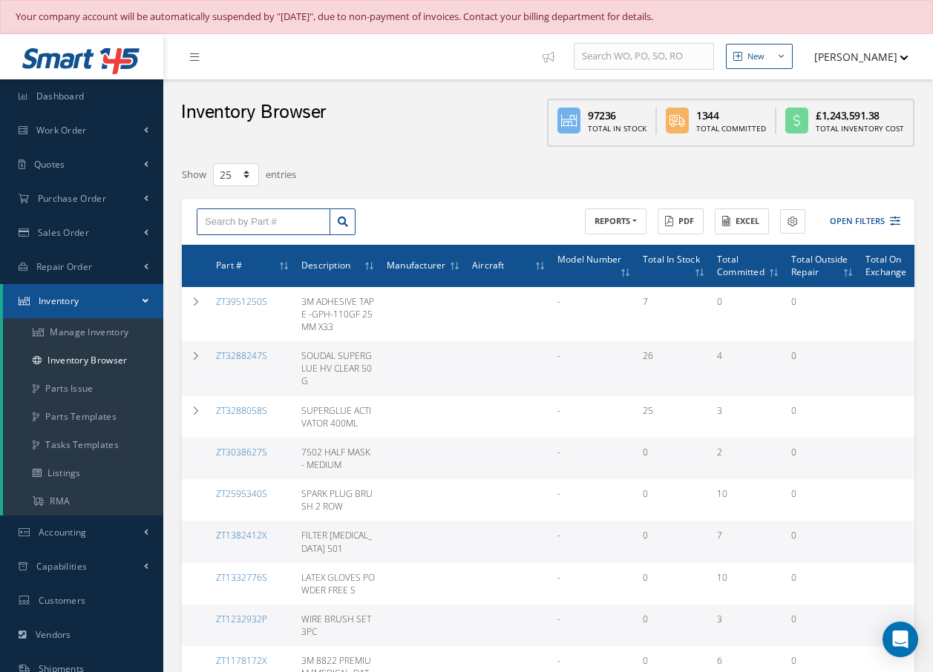
click at [226, 220] on input "text" at bounding box center [264, 222] width 134 height 27
type input "B"
click at [78, 327] on link "Manage Inventory" at bounding box center [83, 332] width 160 height 28
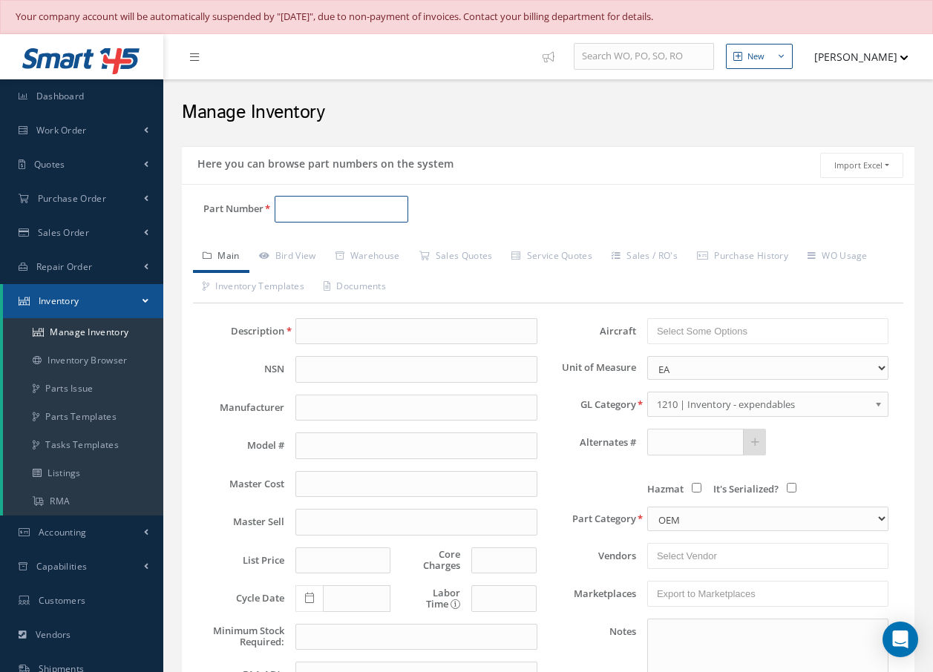
click at [311, 206] on input "Part Number" at bounding box center [342, 209] width 134 height 27
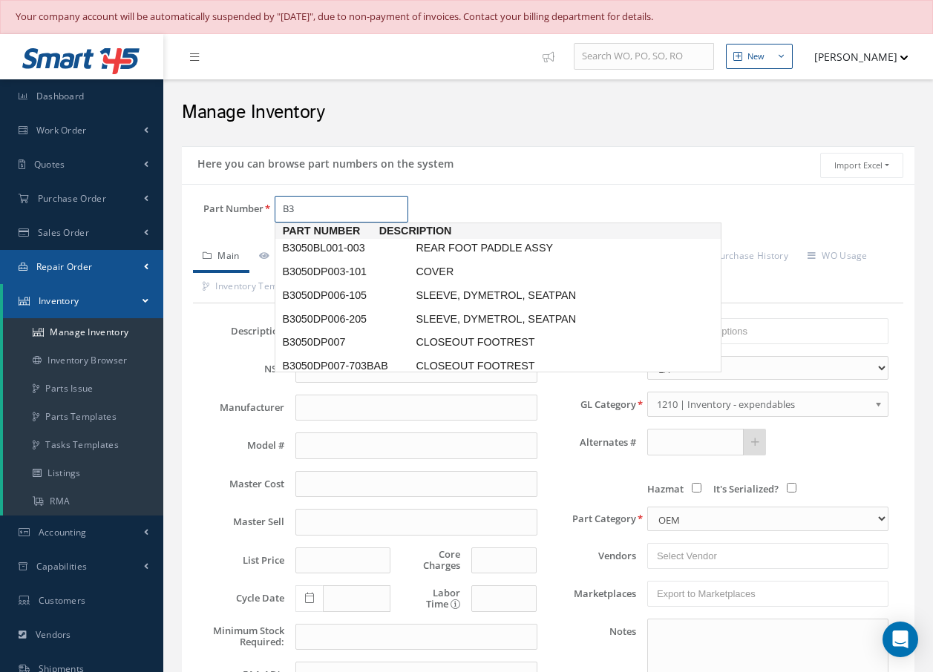
type input "B"
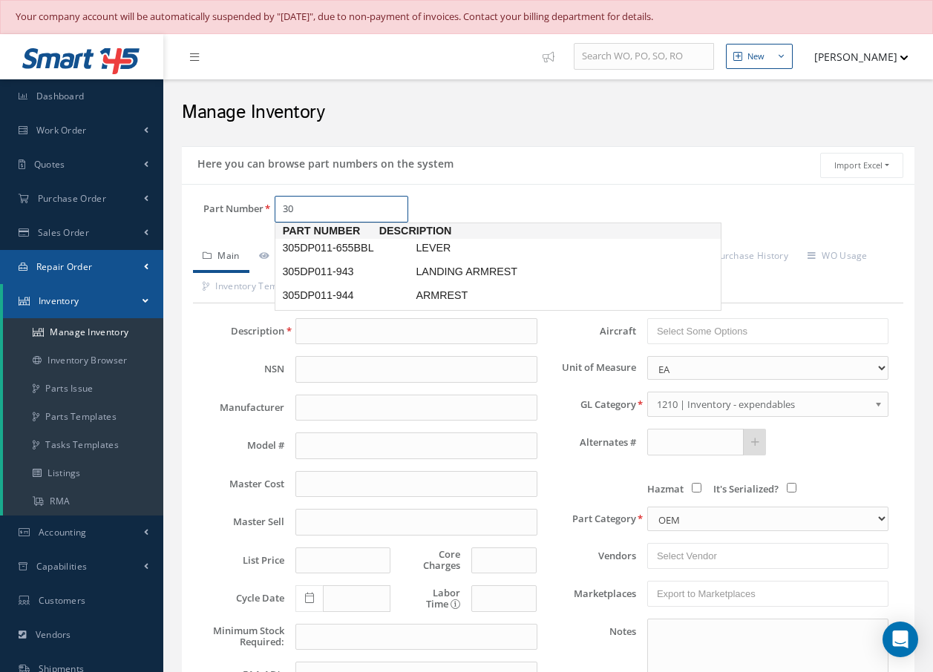
type input "3"
type input "B"
type input "B3050SS003-17"
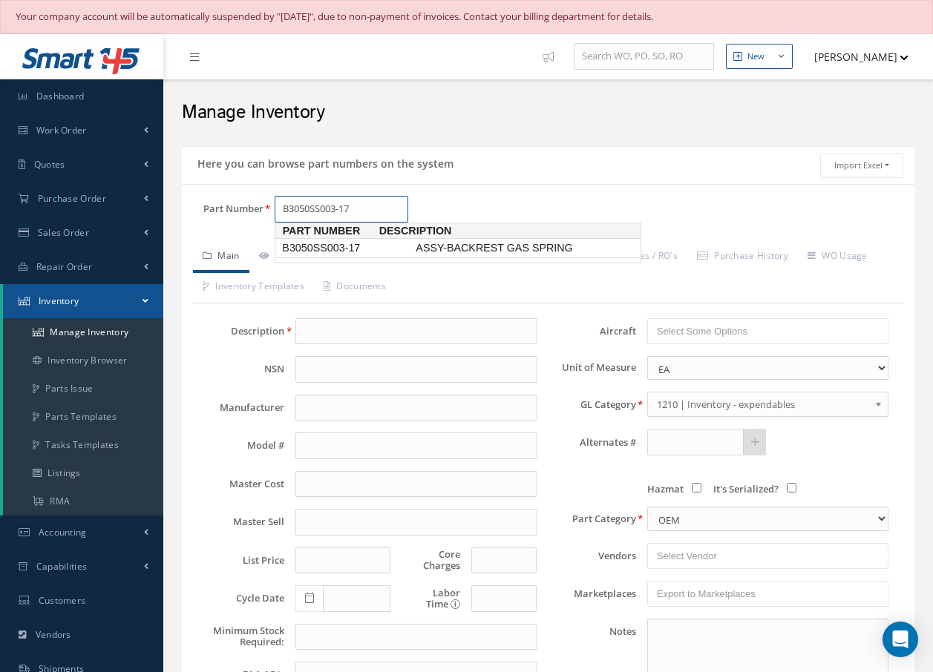
click at [450, 250] on span "ASSY-BACKREST GAS SPRING" at bounding box center [524, 248] width 223 height 16
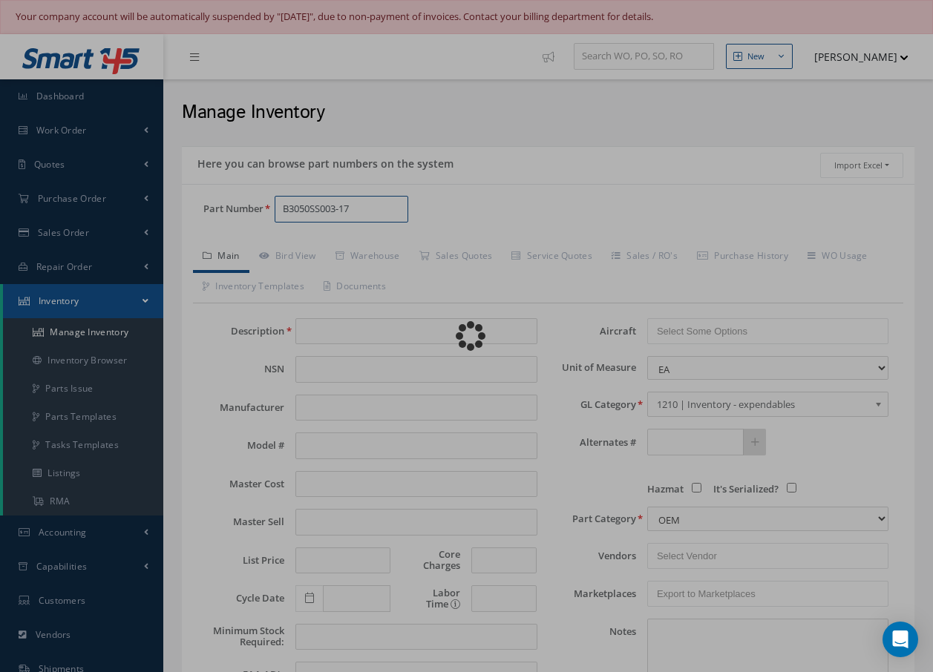
type input "ASSY-BACKREST GAS SPRING"
type input "0.00"
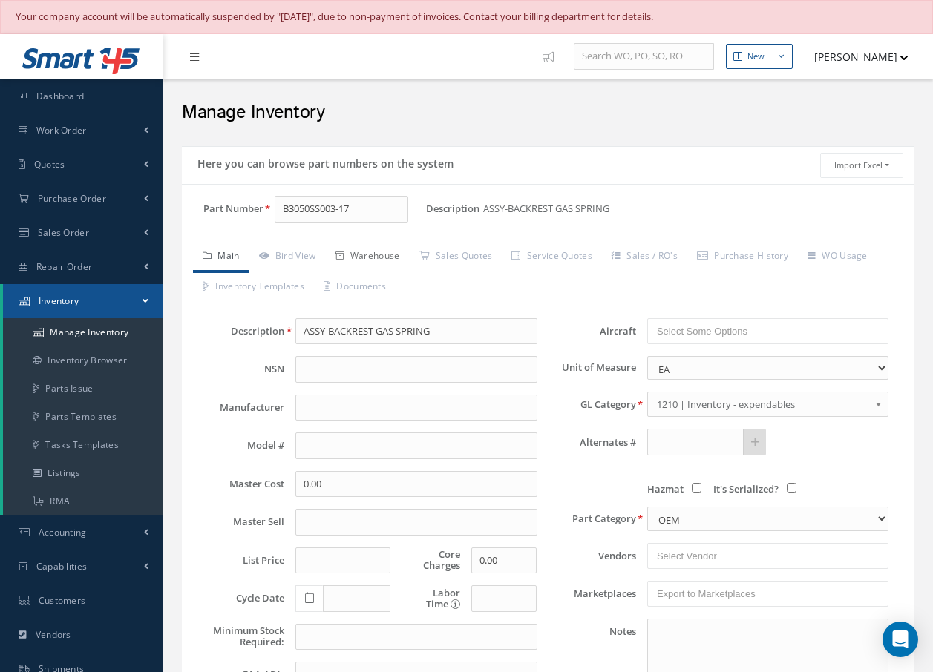
click at [383, 257] on link "Warehouse" at bounding box center [368, 257] width 84 height 31
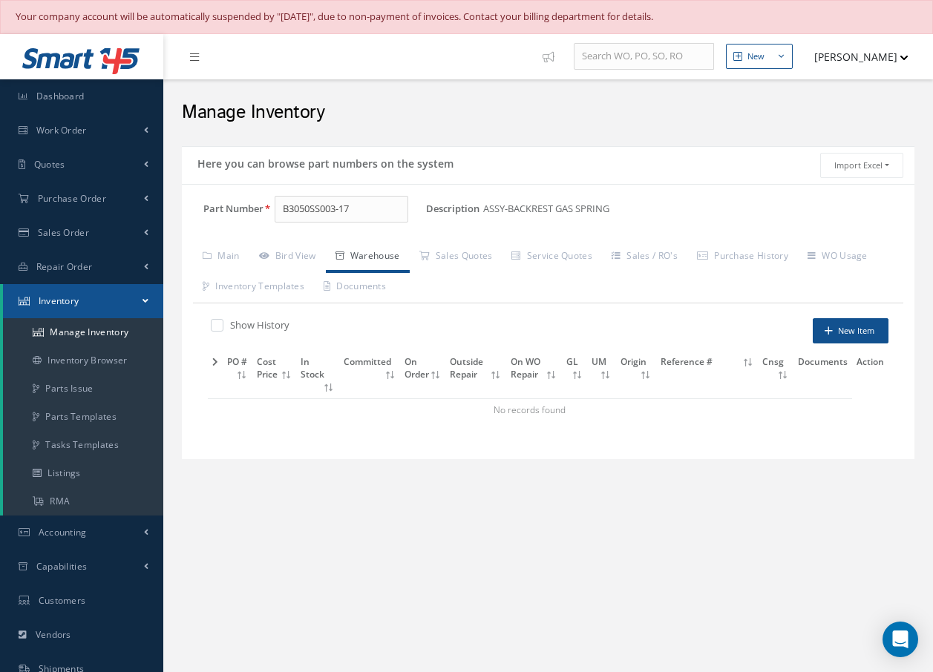
click at [212, 361] on icon at bounding box center [215, 362] width 6 height 9
click at [212, 361] on icon at bounding box center [216, 362] width 8 height 9
click at [376, 213] on input "B3050SS003-17" at bounding box center [342, 209] width 134 height 27
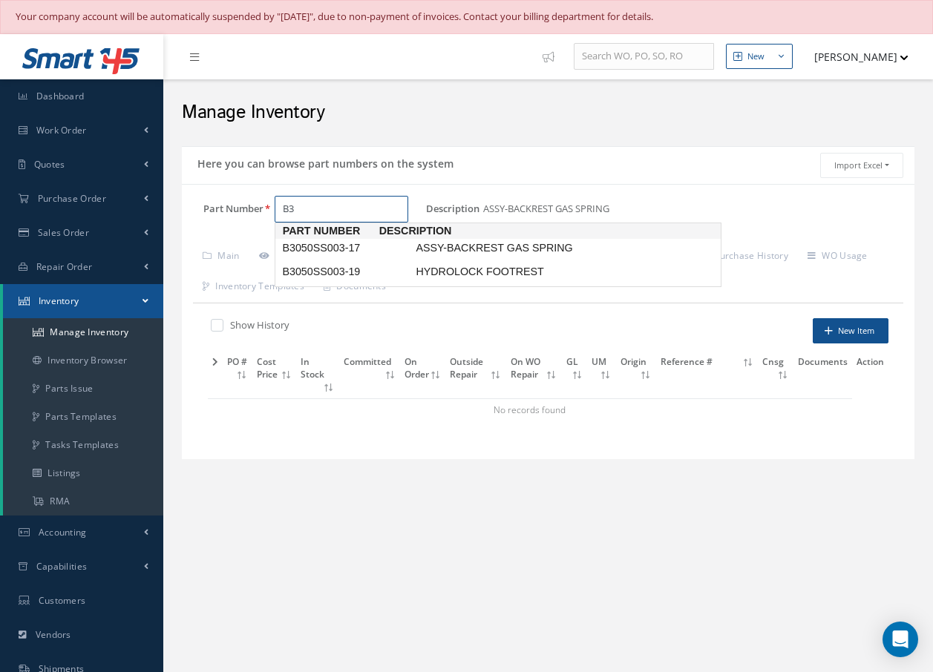
type input "B"
click at [378, 249] on span "B3050LR001-301" at bounding box center [346, 248] width 134 height 16
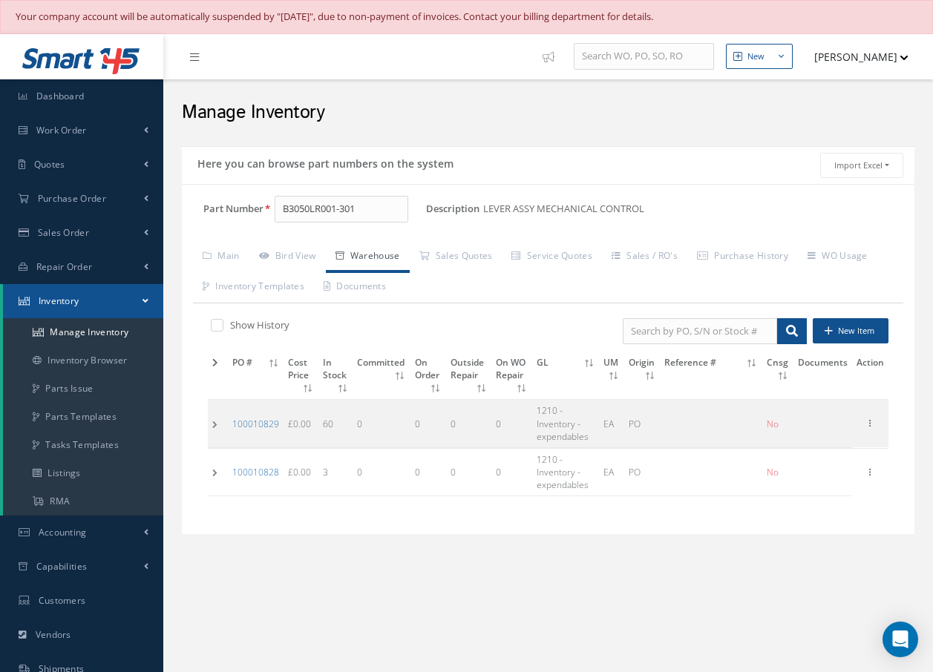
click at [217, 424] on td at bounding box center [218, 423] width 20 height 47
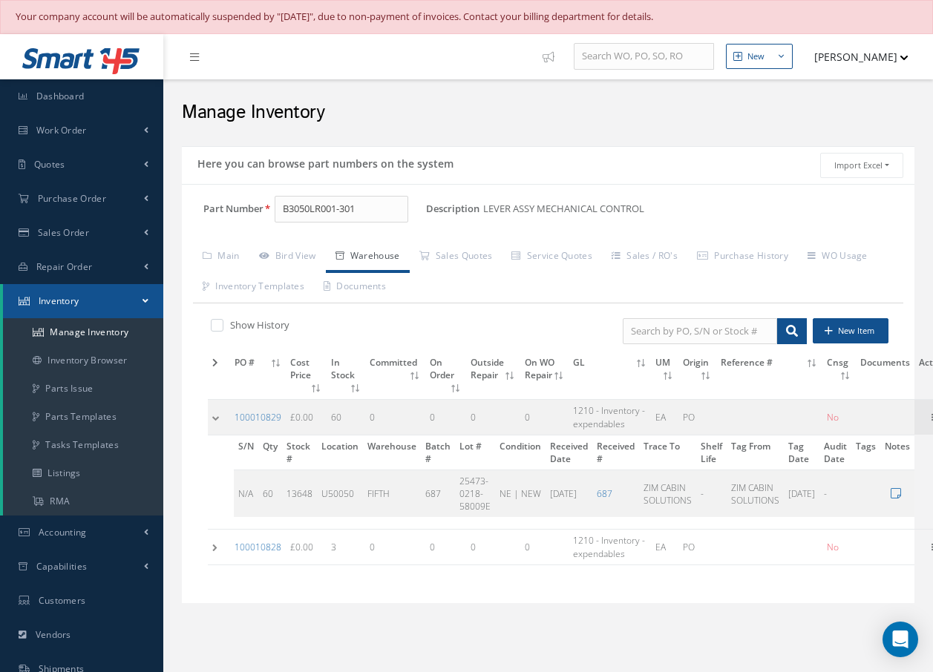
click at [214, 416] on td at bounding box center [219, 417] width 22 height 35
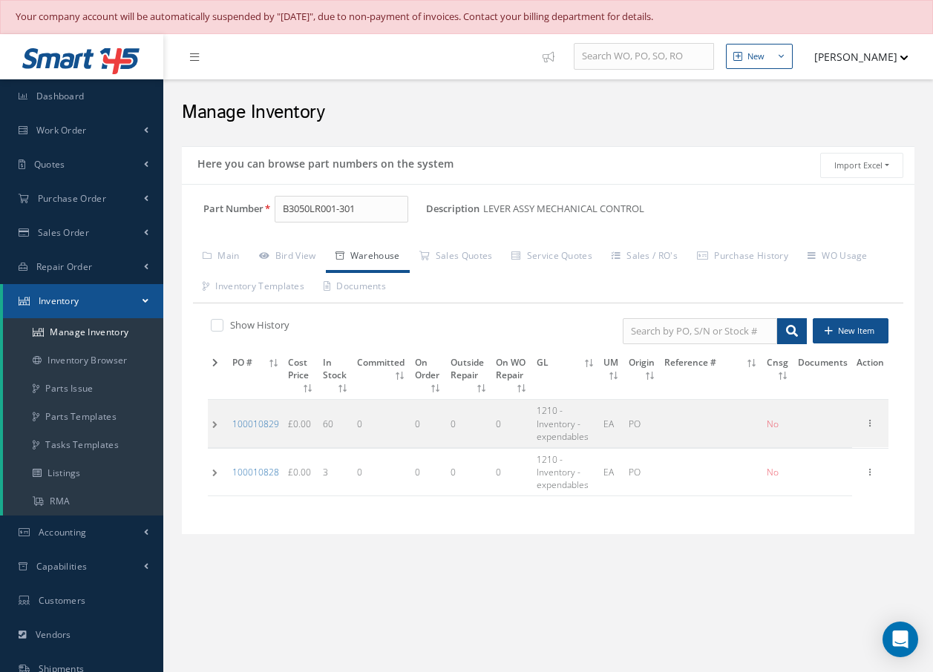
click at [214, 473] on td at bounding box center [218, 471] width 20 height 47
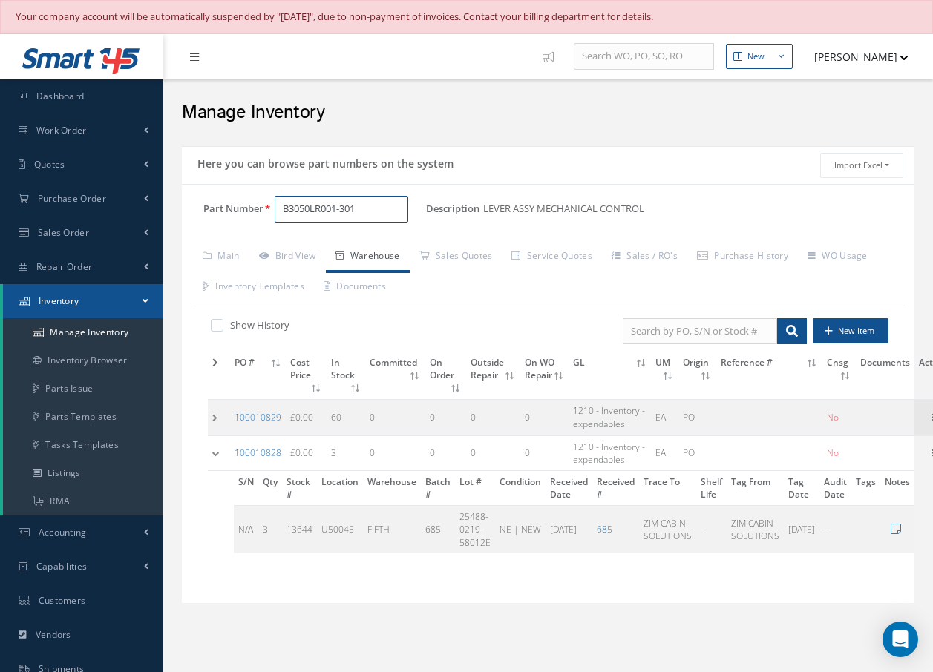
click at [368, 203] on input "B3050LR001-301" at bounding box center [342, 209] width 134 height 27
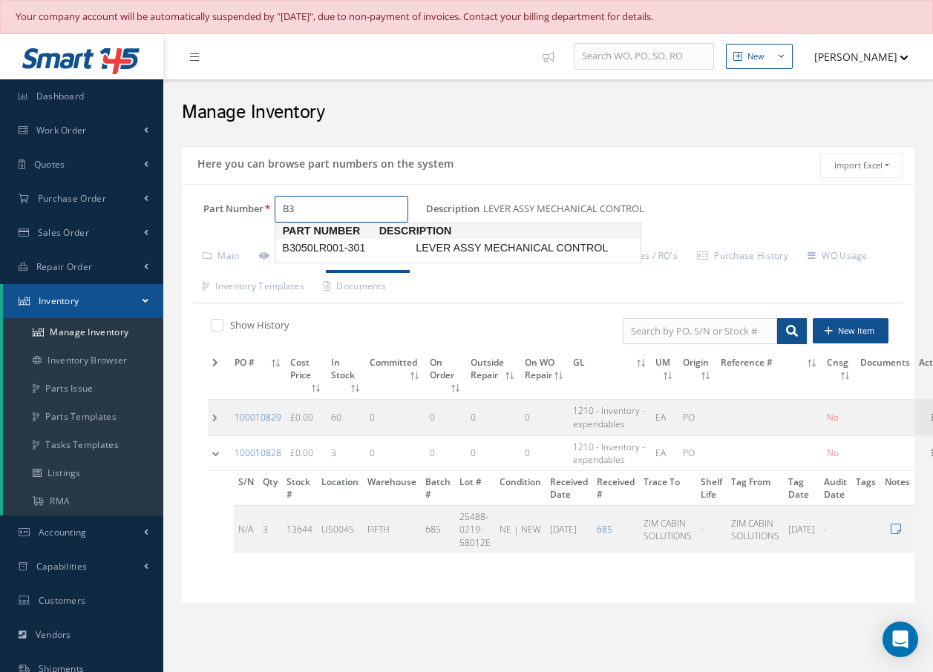
type input "B"
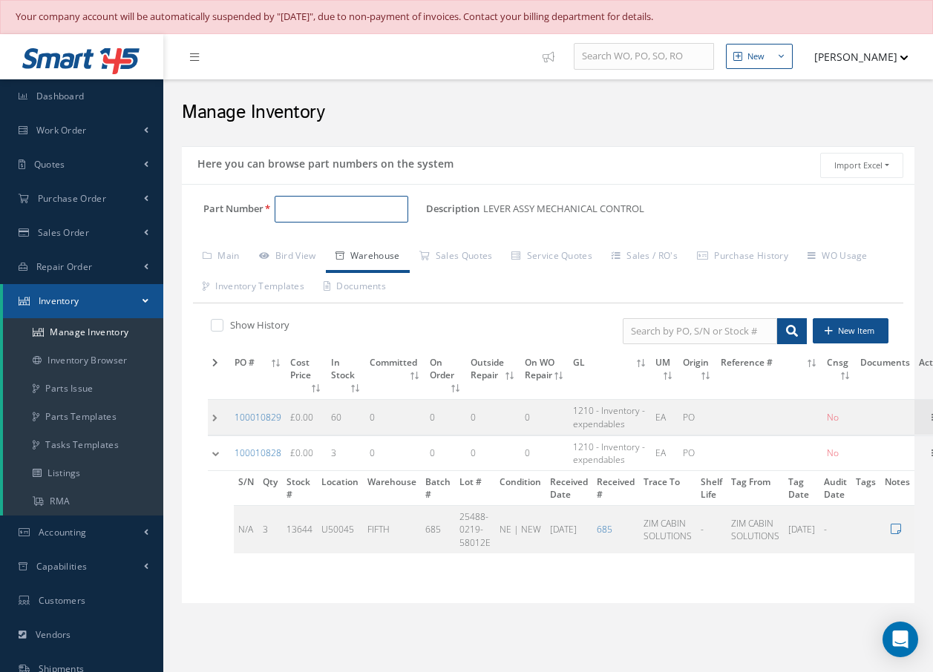
click at [359, 201] on input "Part Number" at bounding box center [342, 209] width 134 height 27
click at [384, 213] on input "Part Number" at bounding box center [342, 209] width 134 height 27
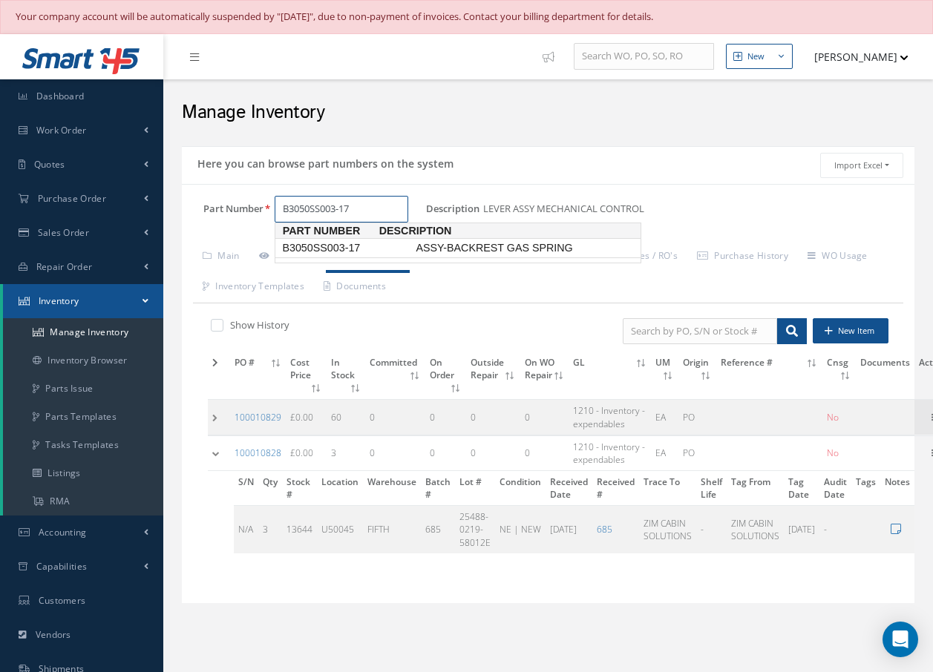
click at [470, 251] on span "ASSY-BACKREST GAS SPRING" at bounding box center [524, 248] width 223 height 16
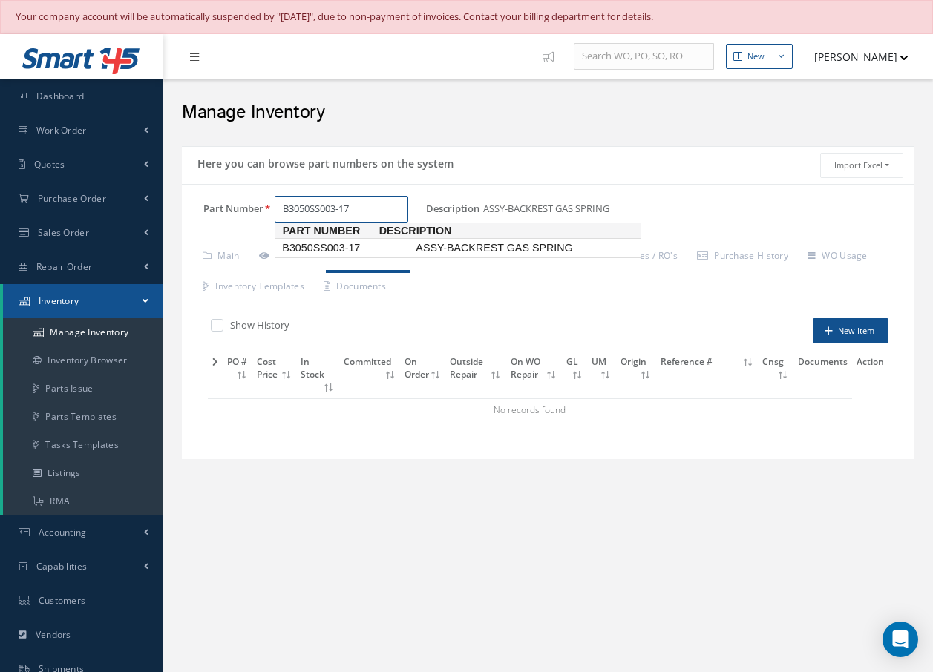
click at [507, 251] on span "ASSY-BACKREST GAS SPRING" at bounding box center [524, 248] width 223 height 16
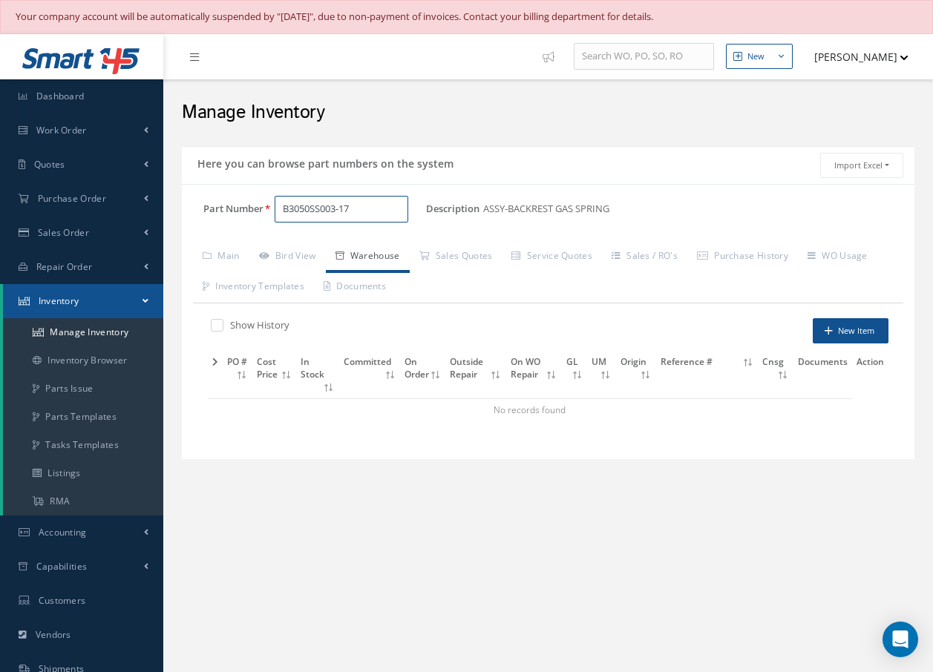
click at [368, 211] on input "B3050SS003-17" at bounding box center [342, 209] width 134 height 27
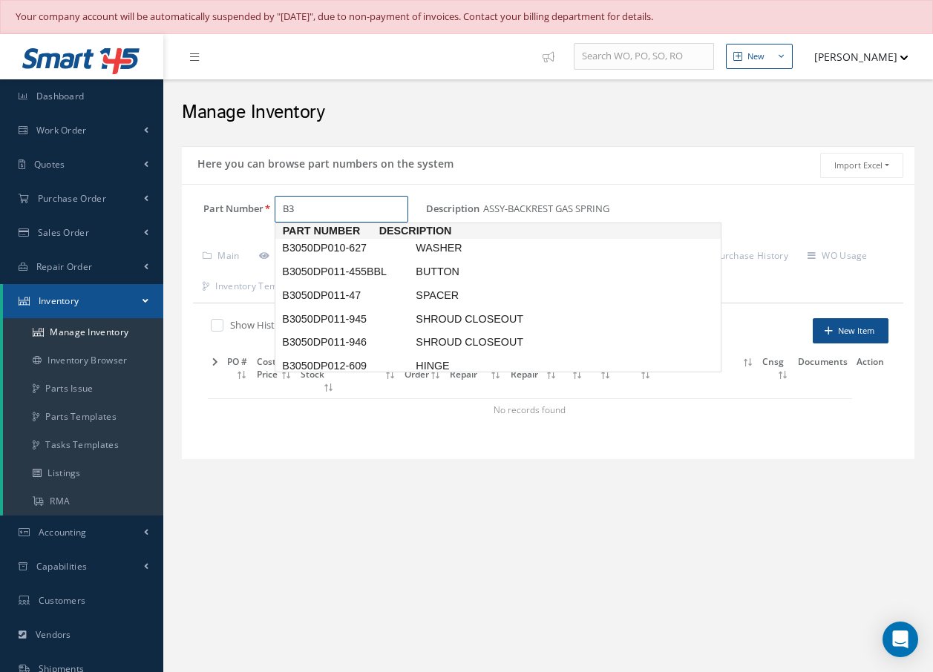
type input "B"
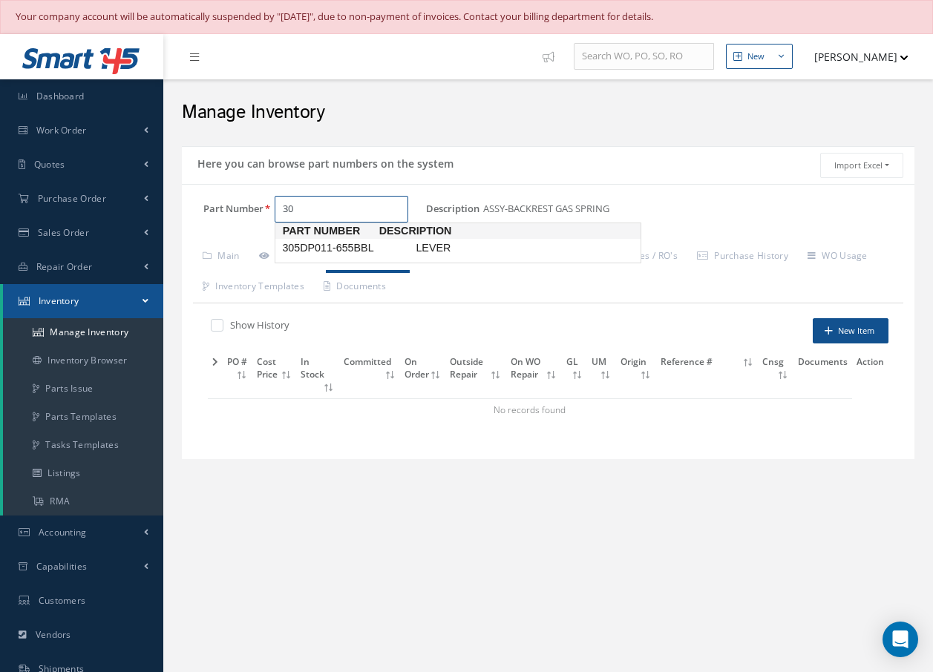
type input "3"
